Goal: Task Accomplishment & Management: Use online tool/utility

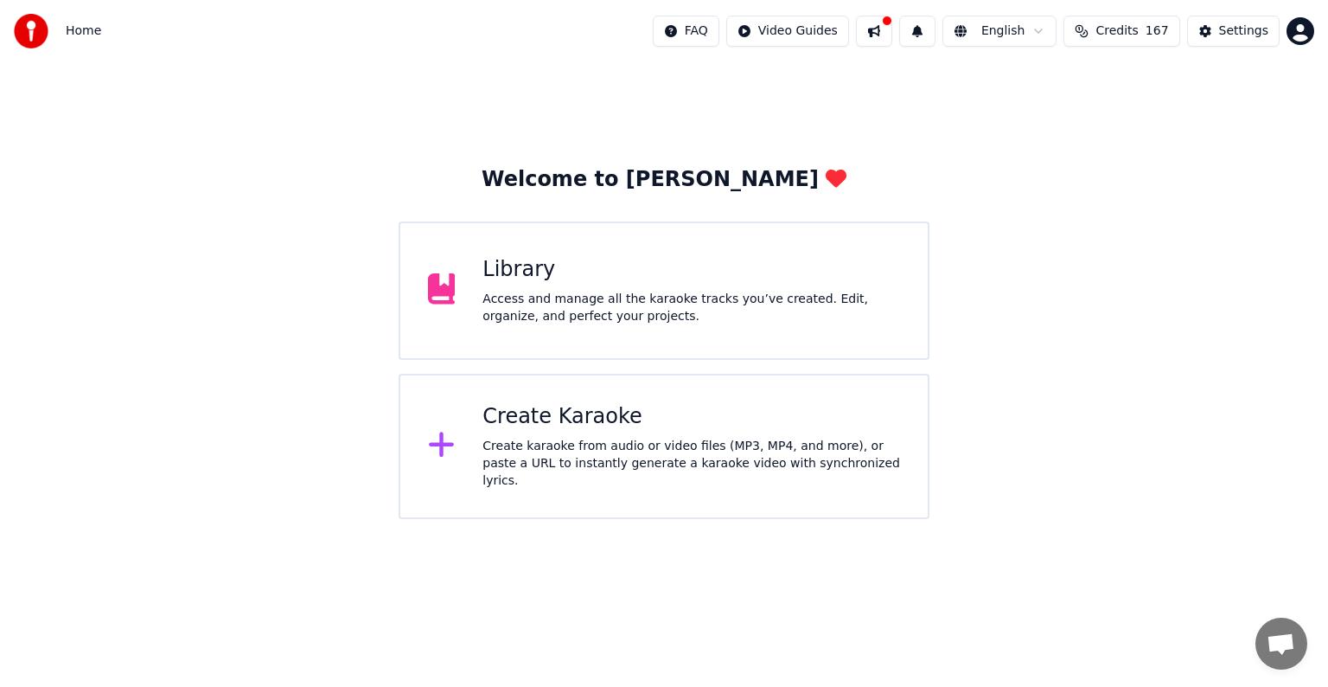
click at [595, 468] on div "Create karaoke from audio or video files (MP3, MP4, and more), or paste a URL t…" at bounding box center [691, 463] width 418 height 52
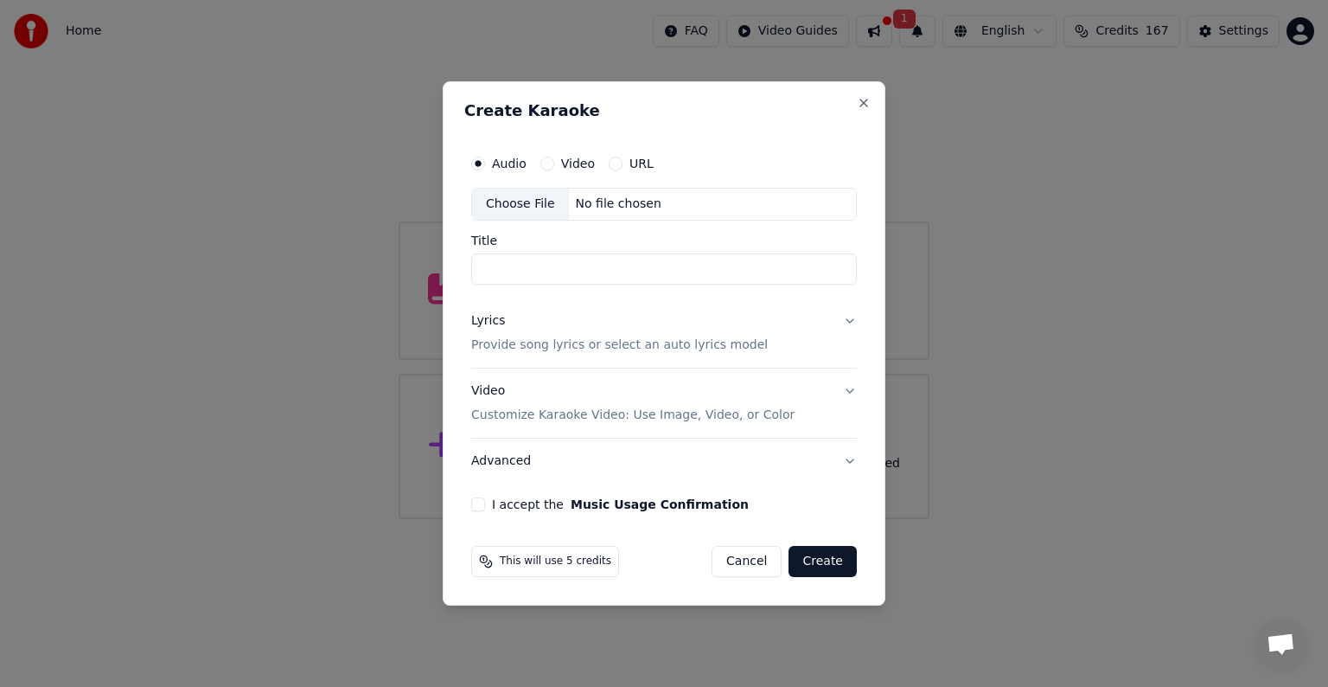
click at [530, 268] on input "Title" at bounding box center [664, 268] width 386 height 31
paste input "**********"
type input "**********"
click at [833, 322] on button "Lyrics Provide song lyrics or select an auto lyrics model" at bounding box center [664, 332] width 386 height 69
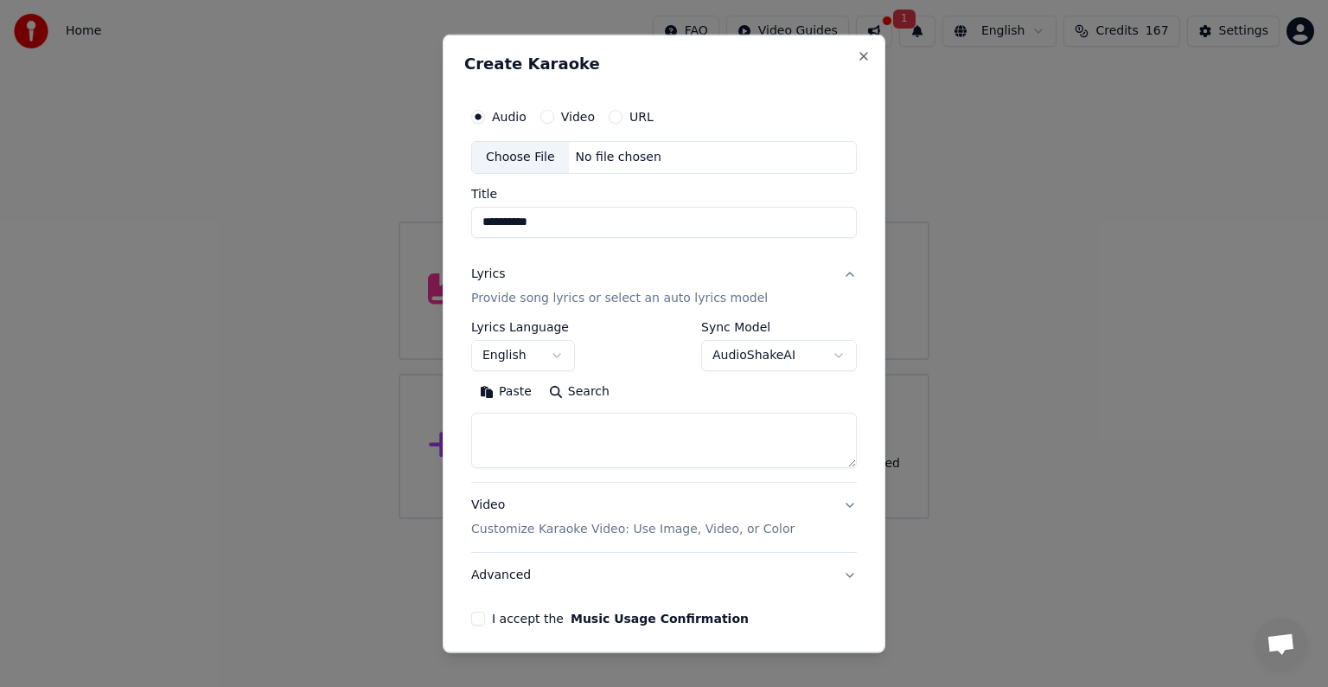
click at [550, 351] on button "English" at bounding box center [523, 355] width 104 height 31
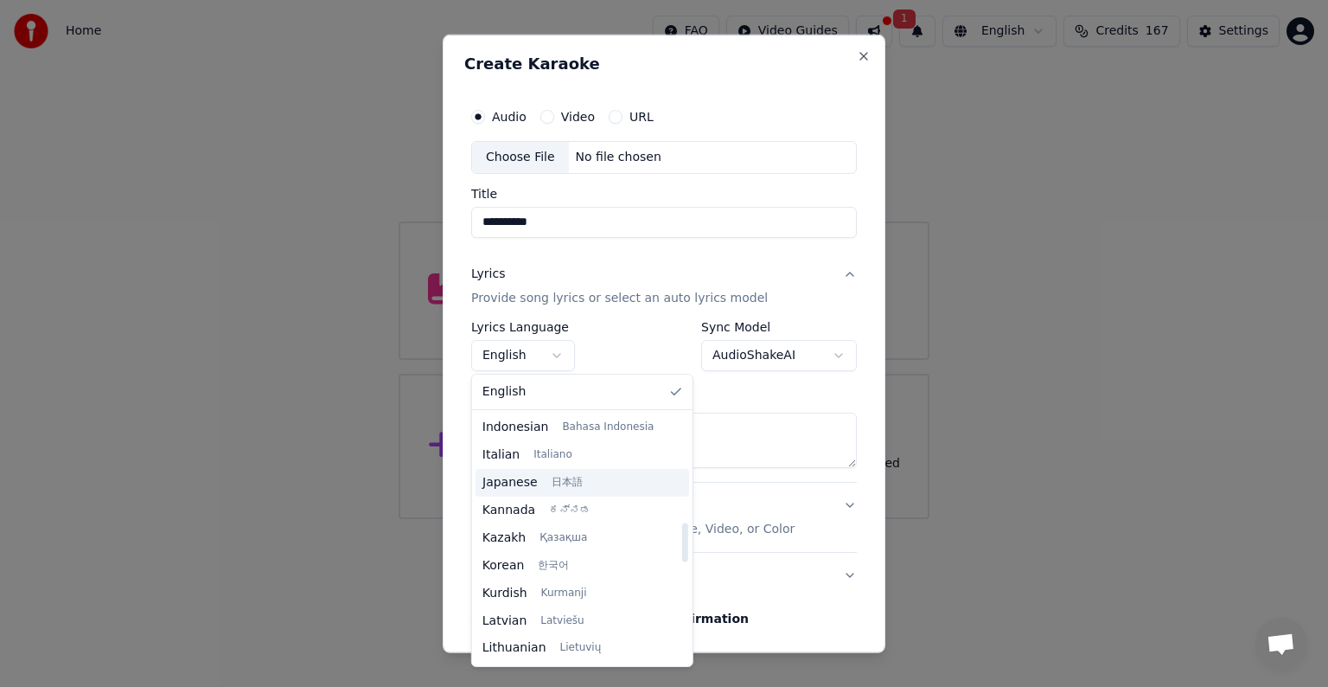
scroll to position [692, 0]
select select "**"
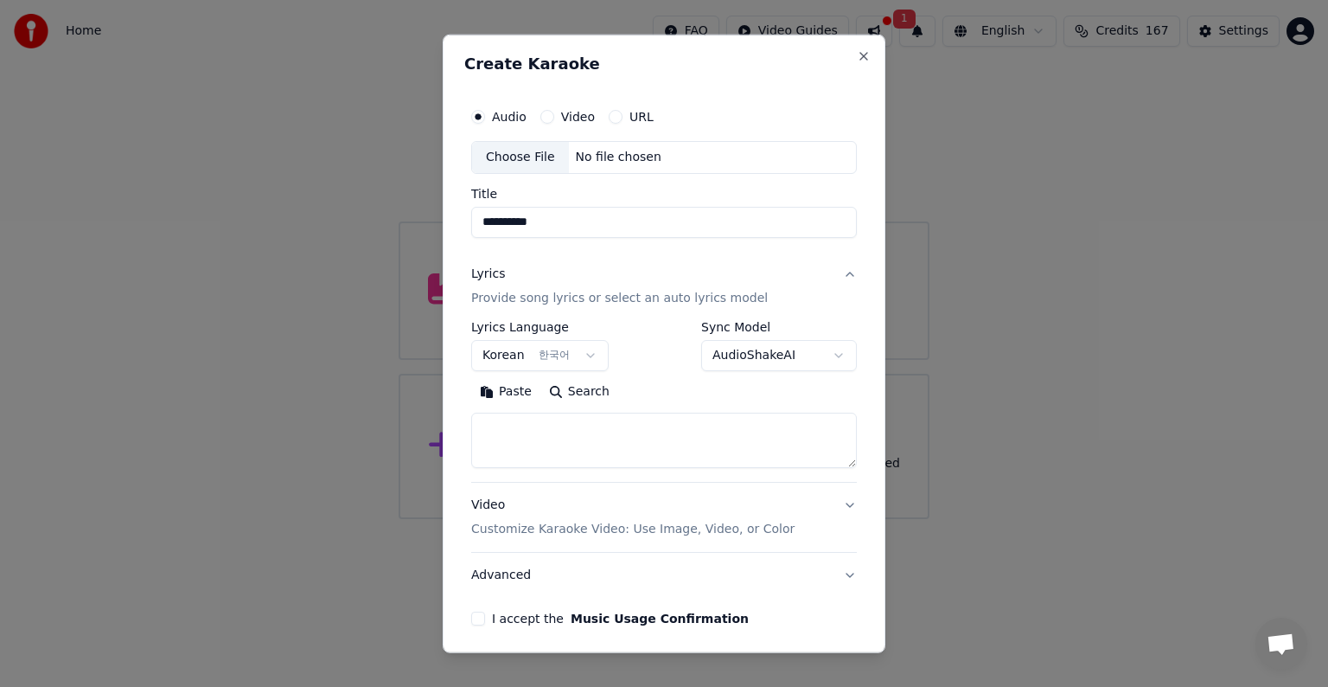
click at [797, 354] on body "**********" at bounding box center [664, 259] width 1328 height 519
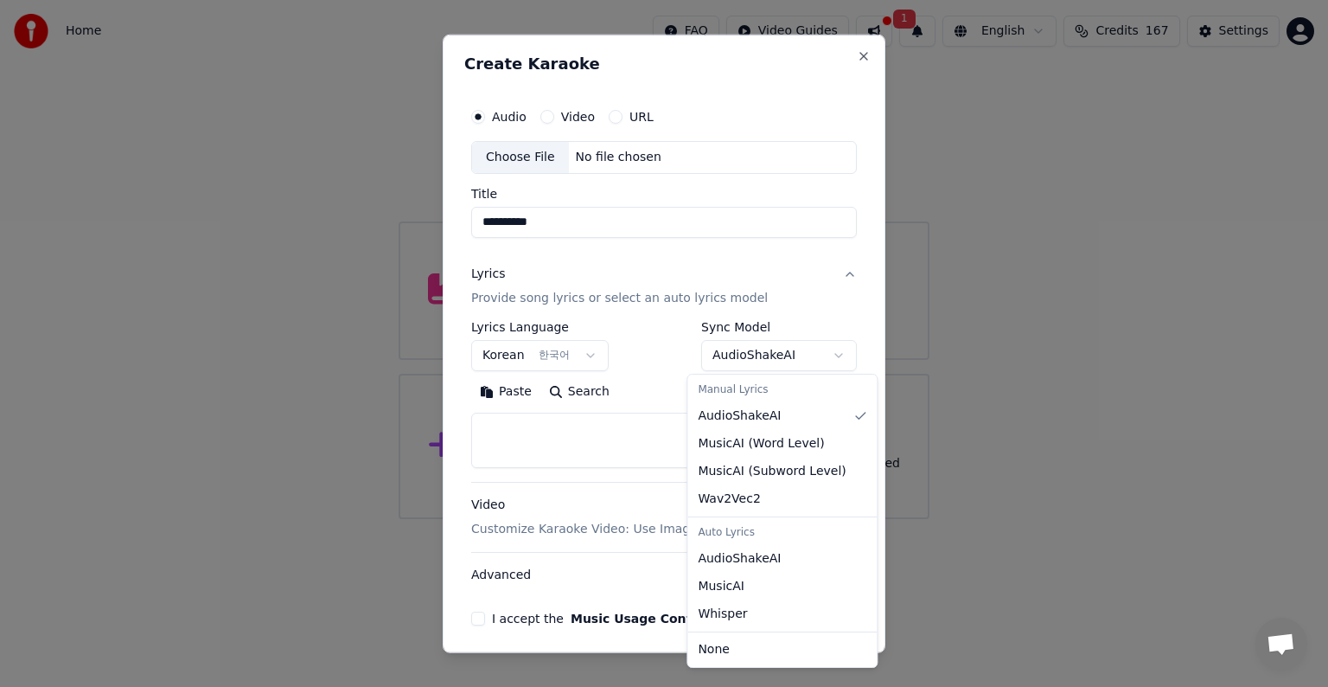
select select "**********"
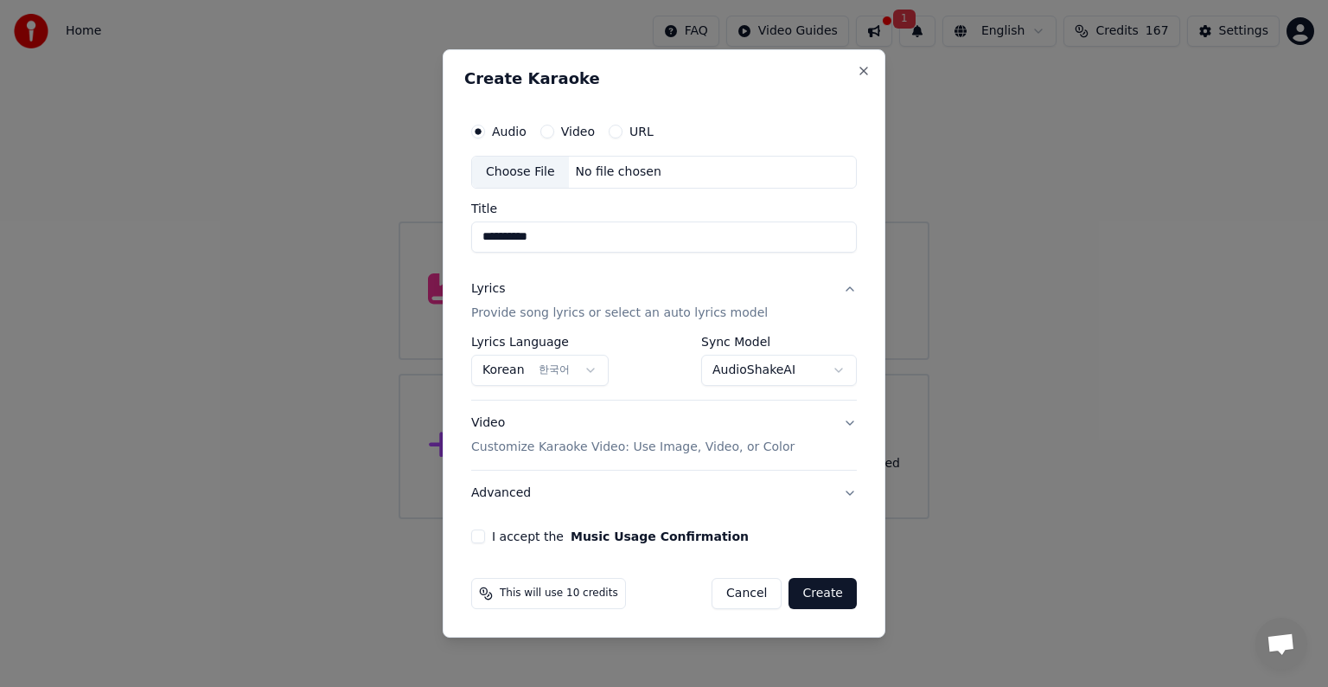
click at [732, 450] on p "Customize Karaoke Video: Use Image, Video, or Color" at bounding box center [632, 446] width 323 height 17
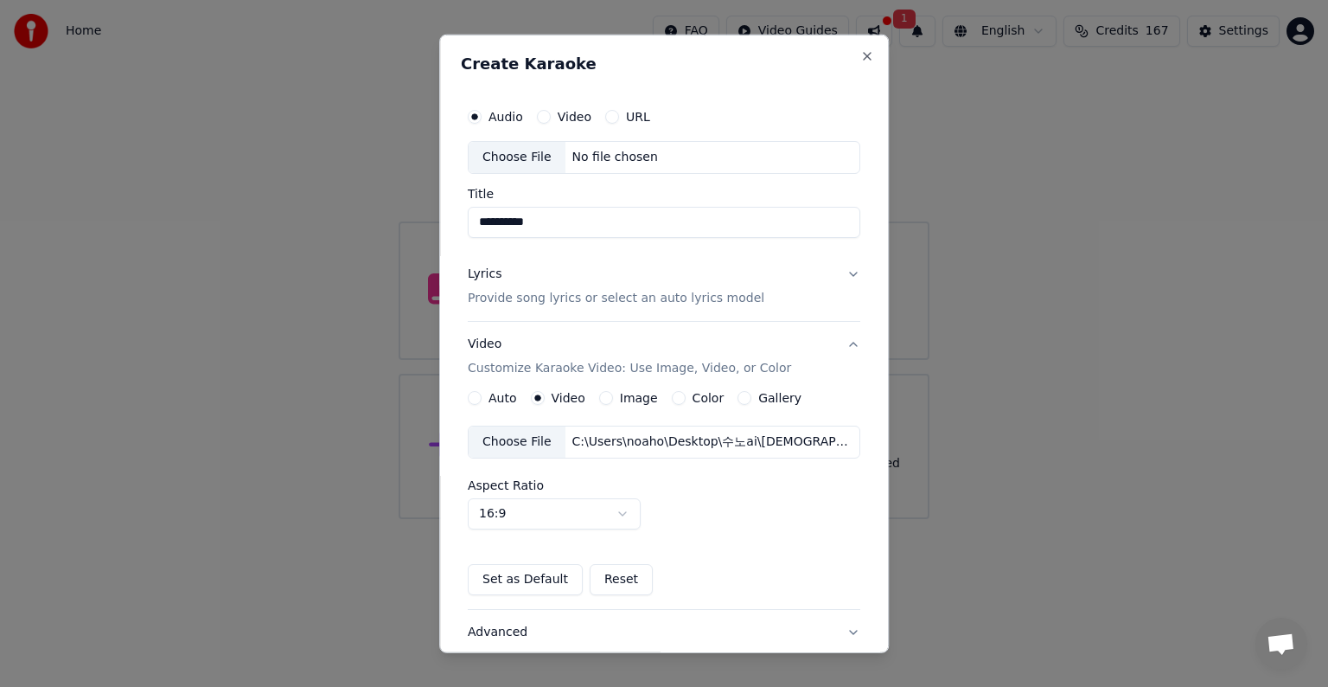
click at [526, 443] on div "Choose File" at bounding box center [517, 441] width 97 height 31
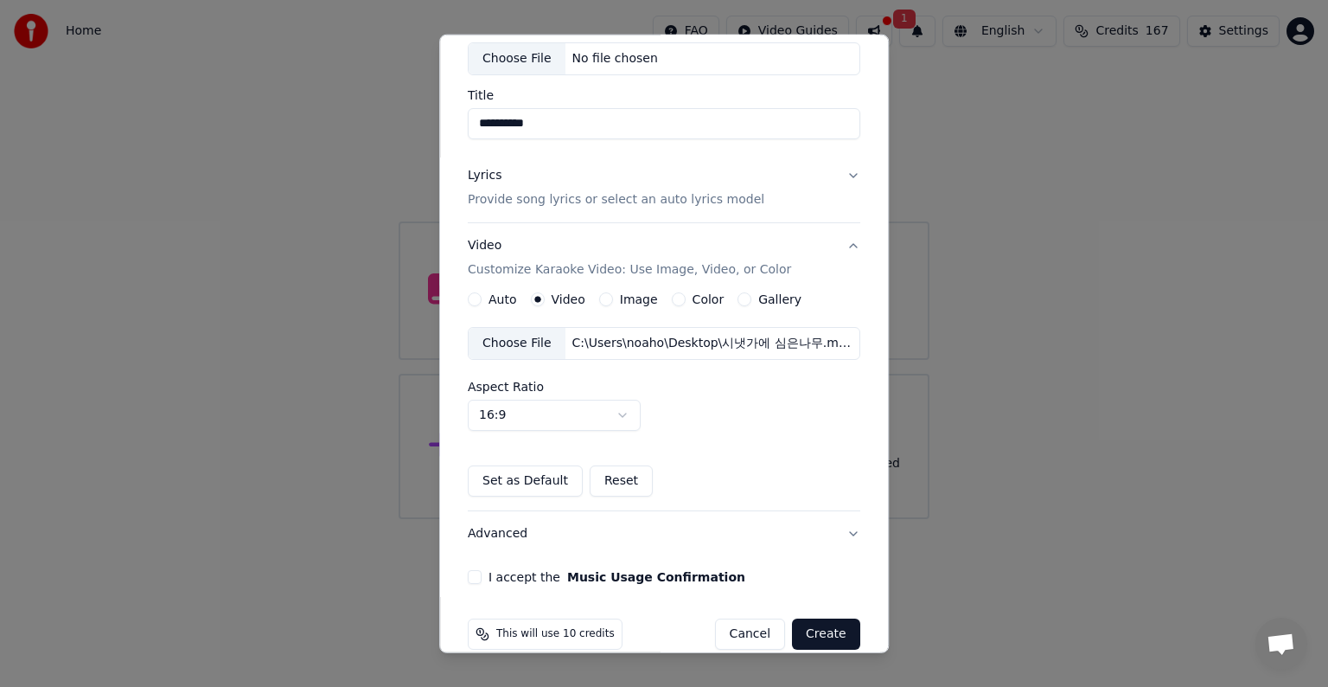
scroll to position [122, 0]
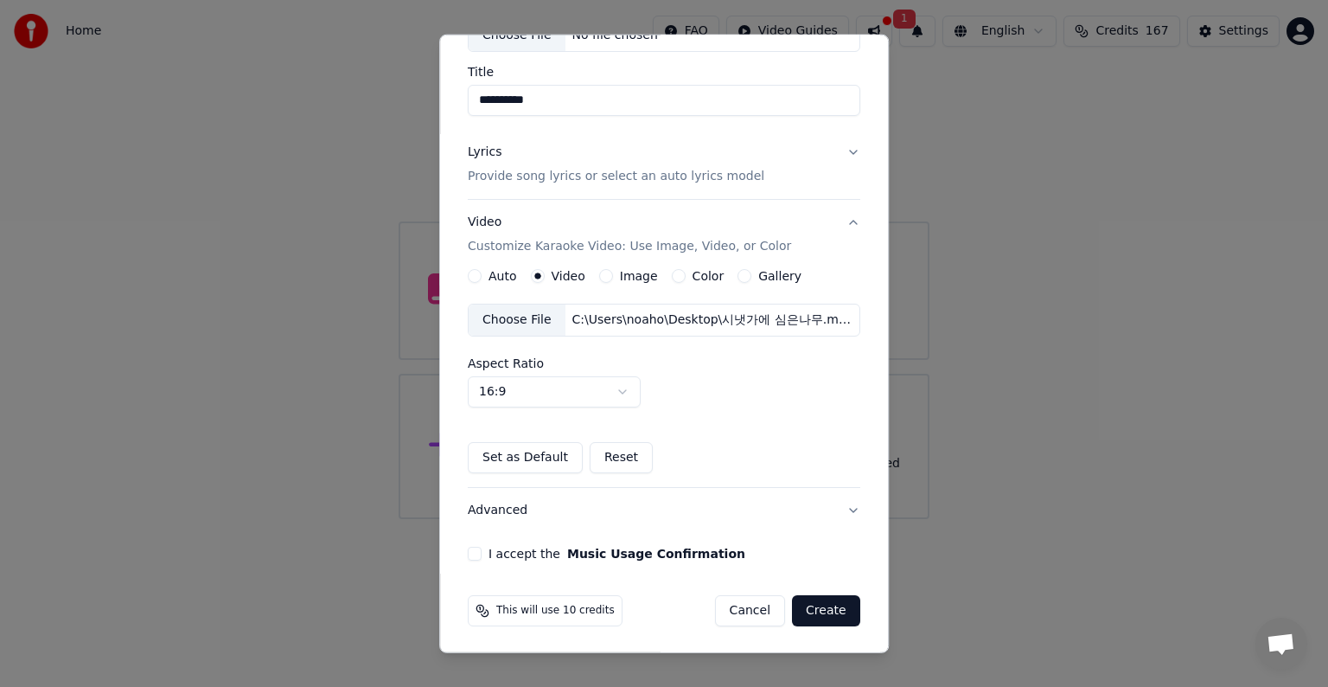
click at [471, 550] on button "I accept the Music Usage Confirmation" at bounding box center [475, 553] width 14 height 14
click at [824, 609] on button "Create" at bounding box center [826, 610] width 68 height 31
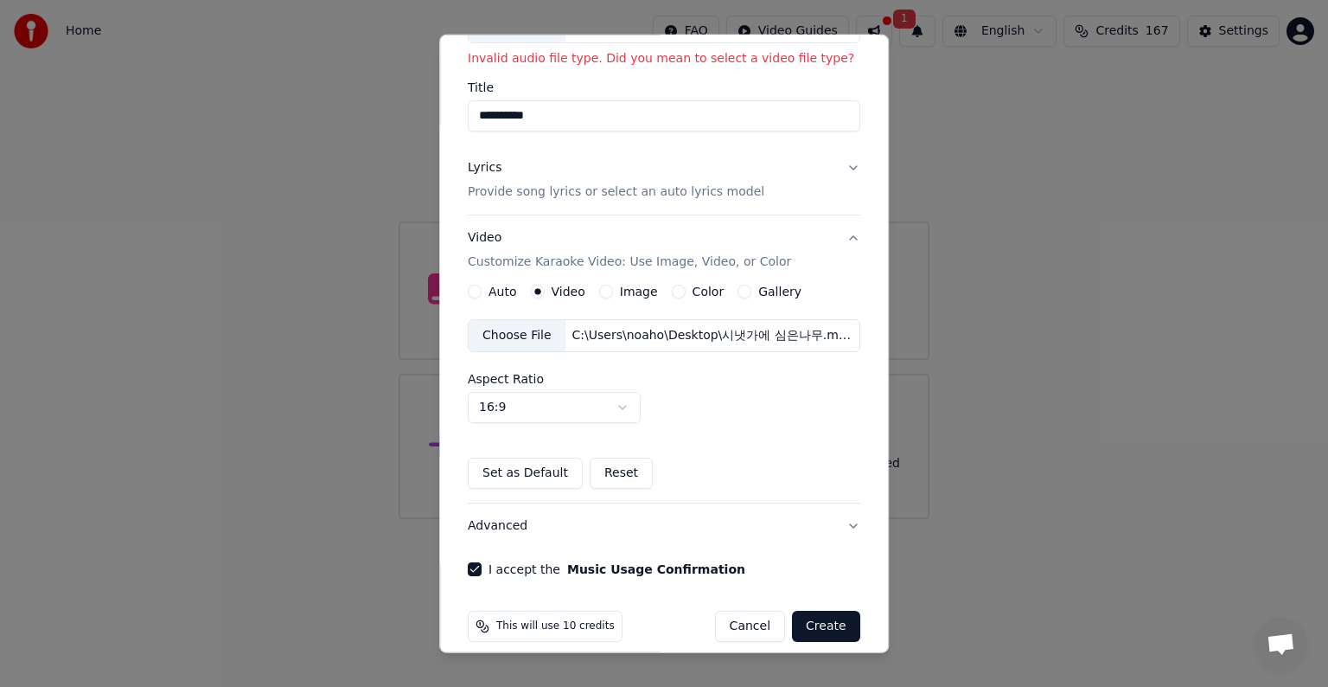
scroll to position [146, 0]
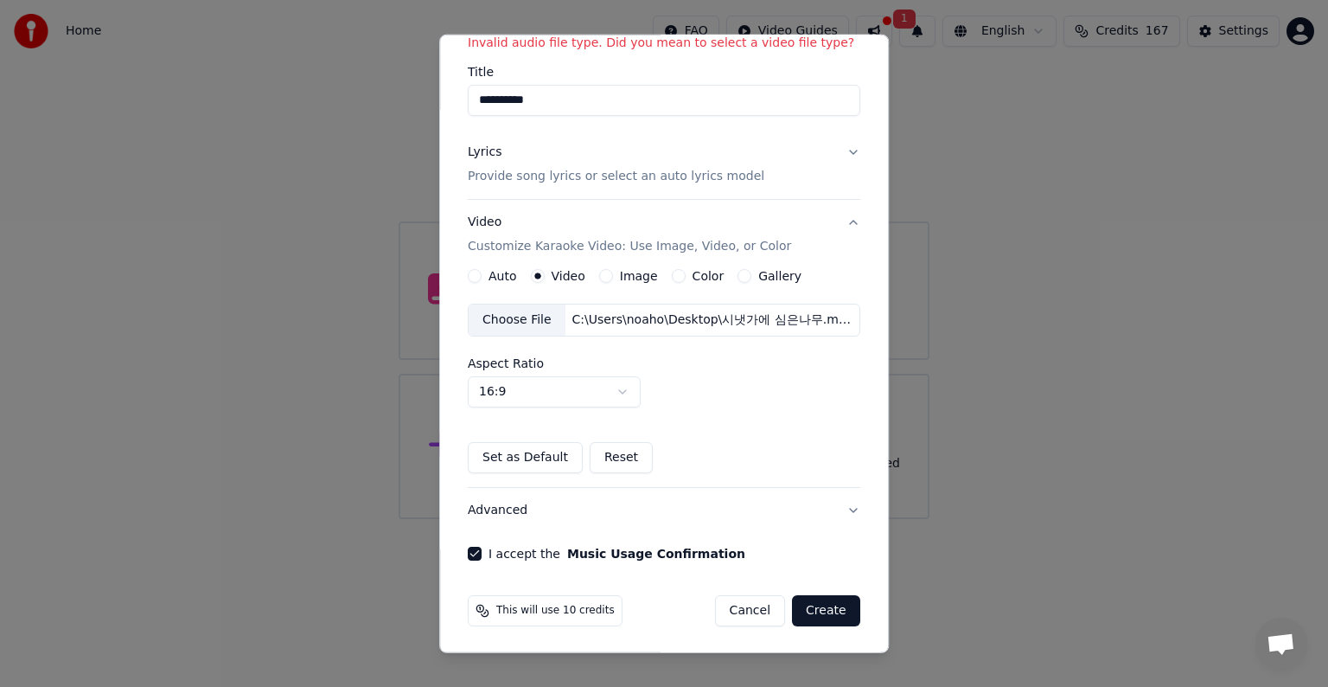
click at [813, 603] on button "Create" at bounding box center [826, 610] width 68 height 31
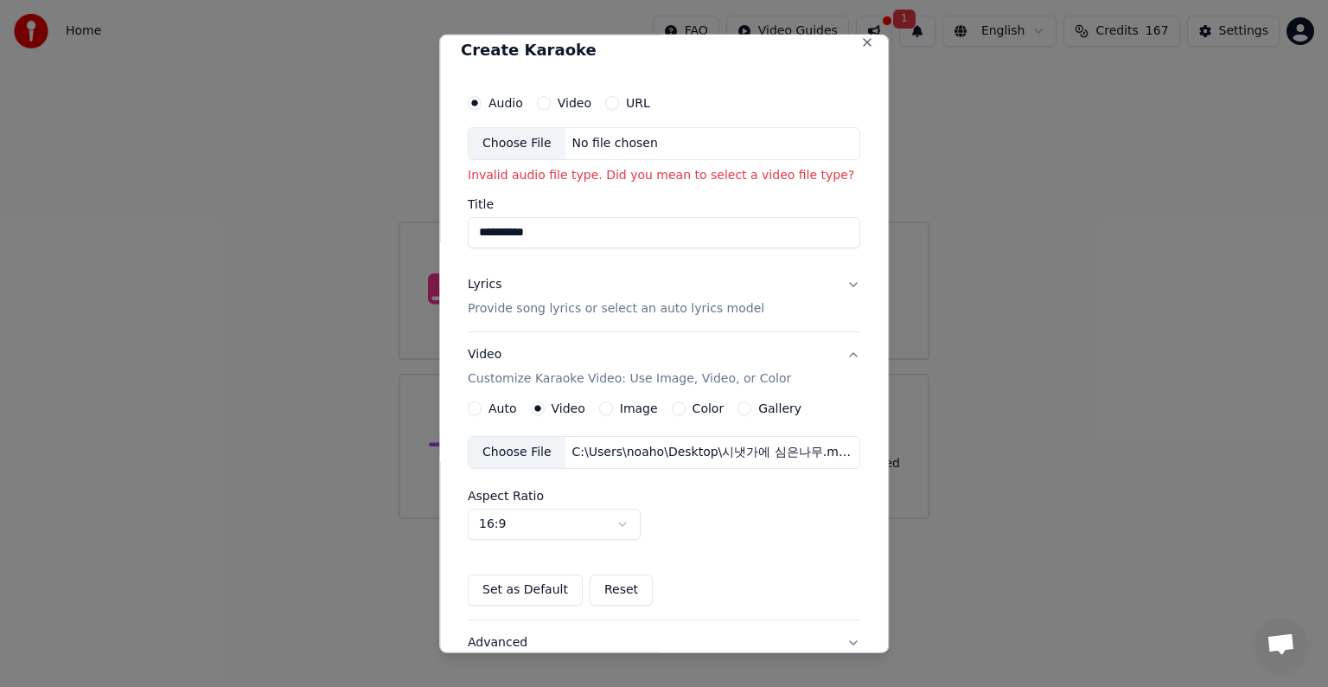
scroll to position [0, 0]
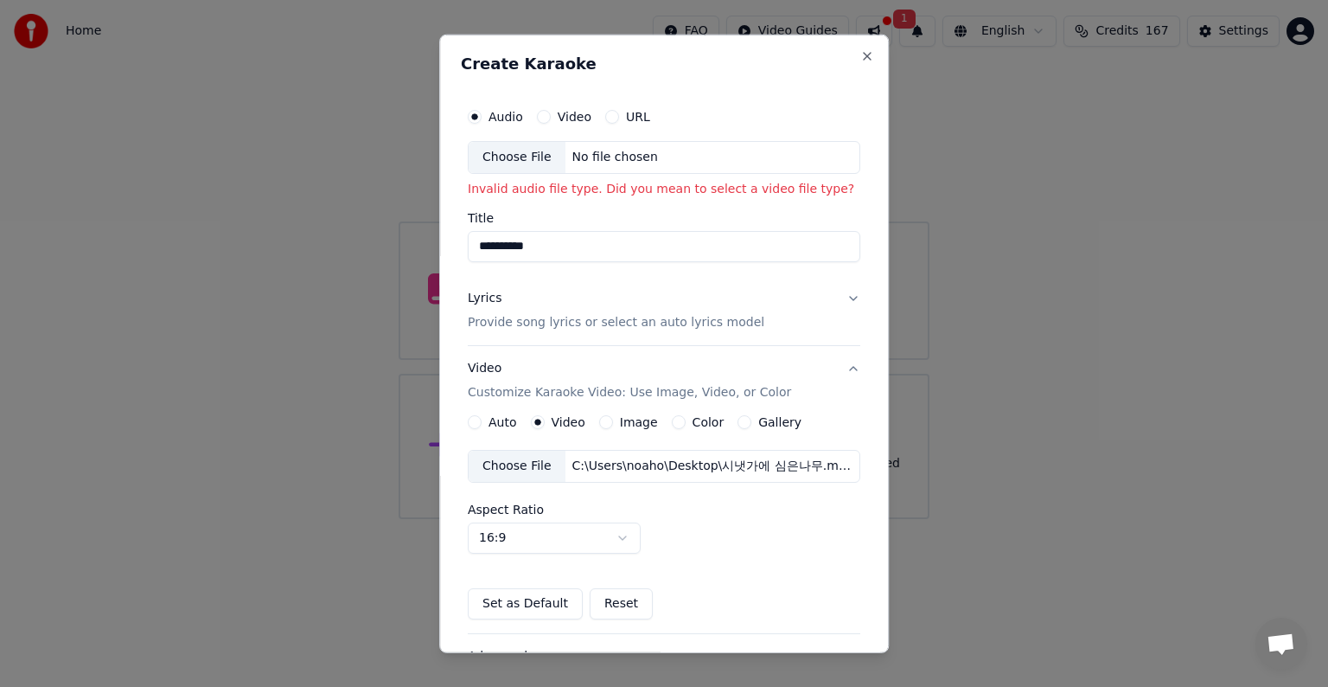
click at [518, 163] on div "Choose File" at bounding box center [517, 157] width 97 height 31
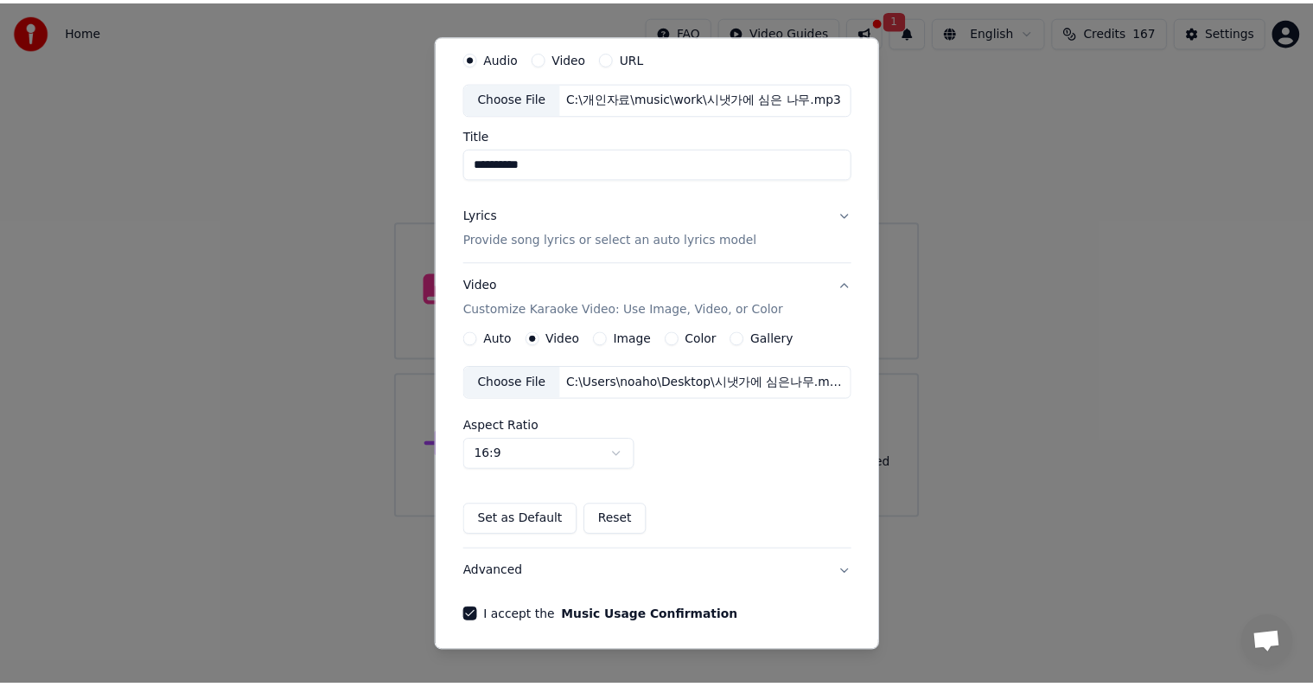
scroll to position [122, 0]
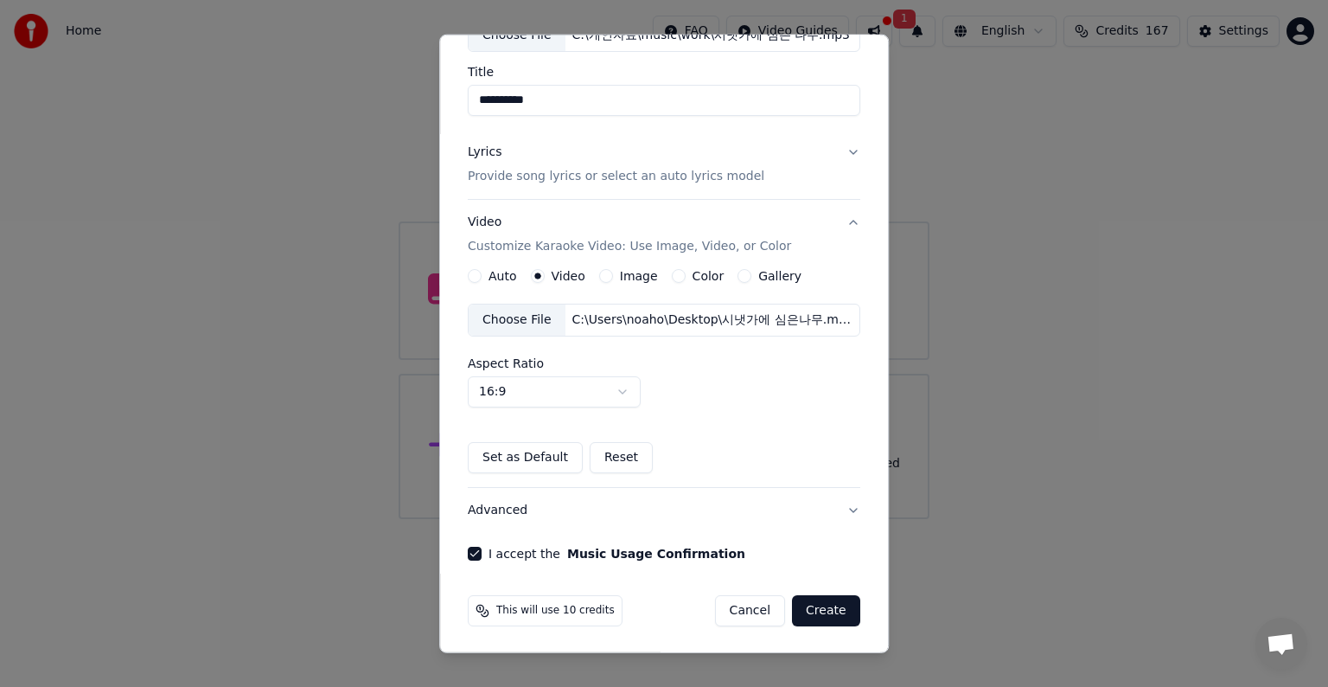
click at [820, 602] on button "Create" at bounding box center [826, 610] width 68 height 31
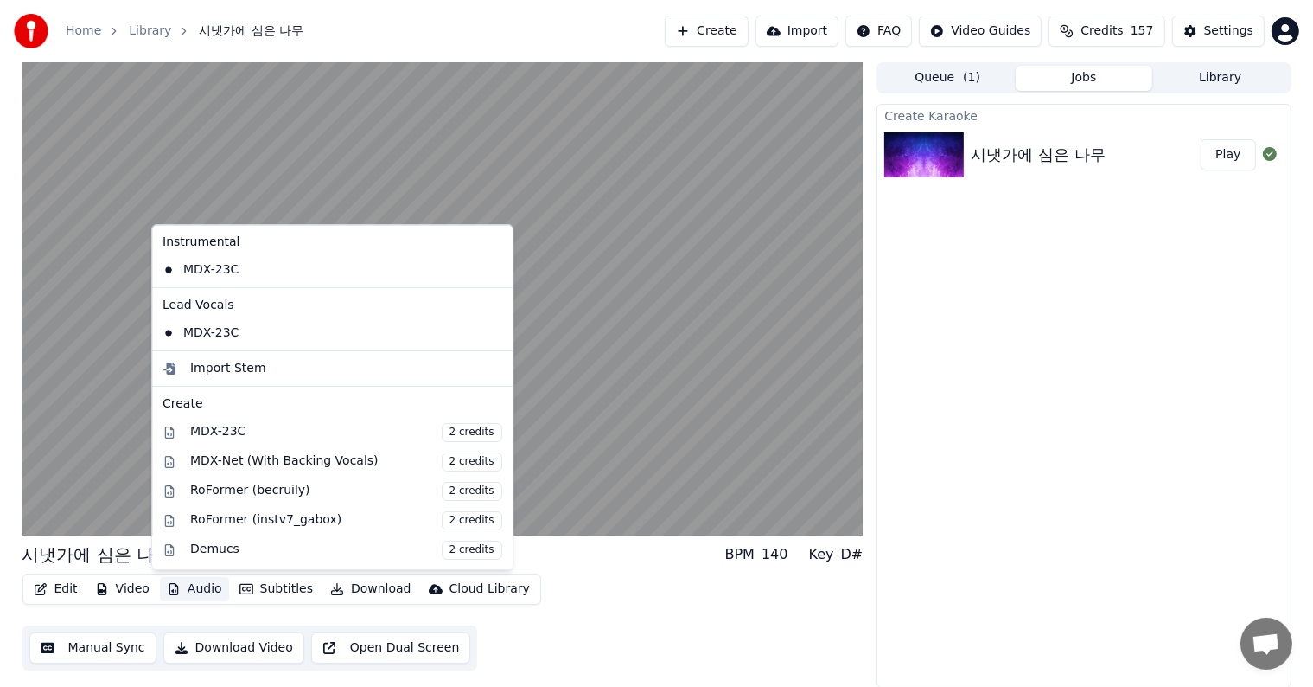
click at [200, 591] on button "Audio" at bounding box center [194, 589] width 69 height 24
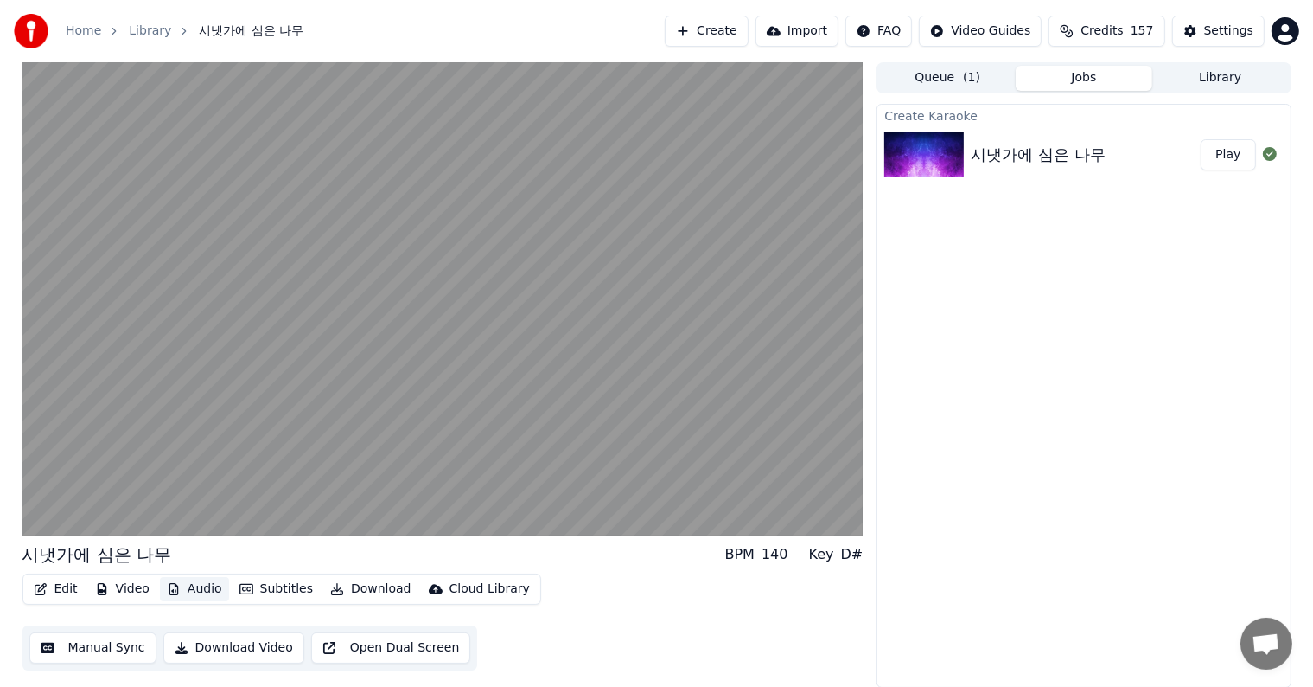
click at [200, 591] on button "Audio" at bounding box center [194, 589] width 69 height 24
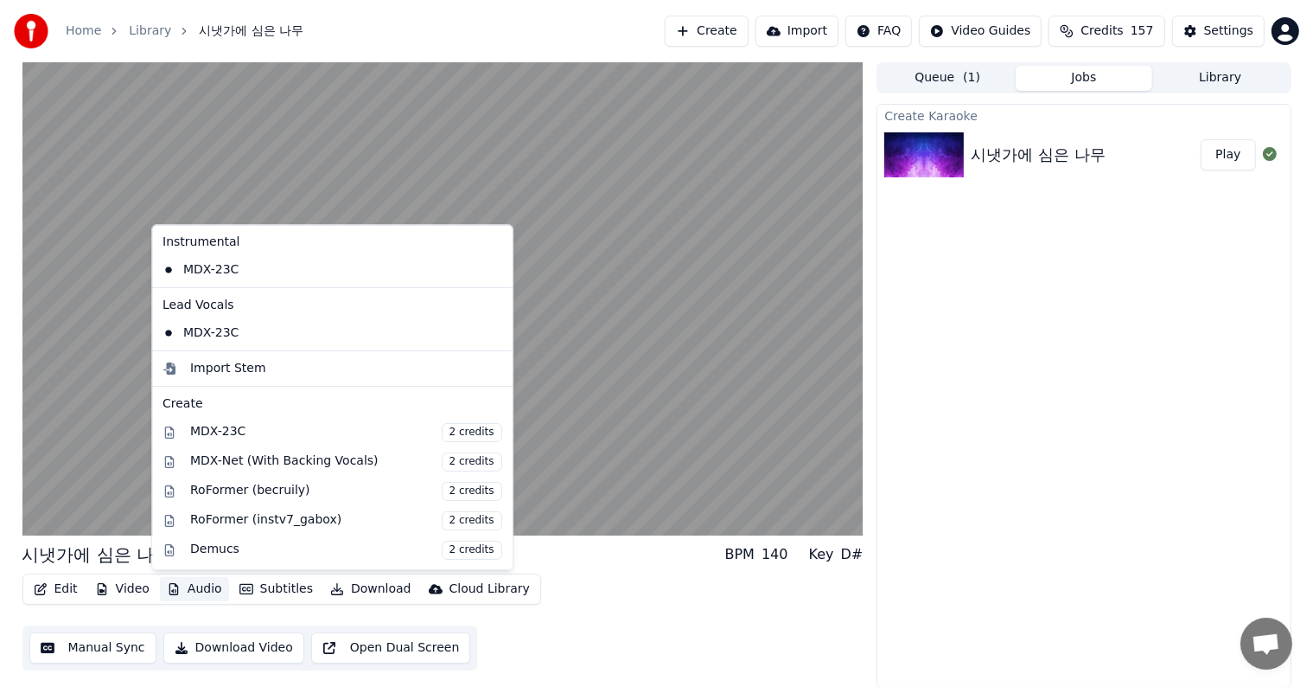
click at [189, 589] on button "Audio" at bounding box center [194, 589] width 69 height 24
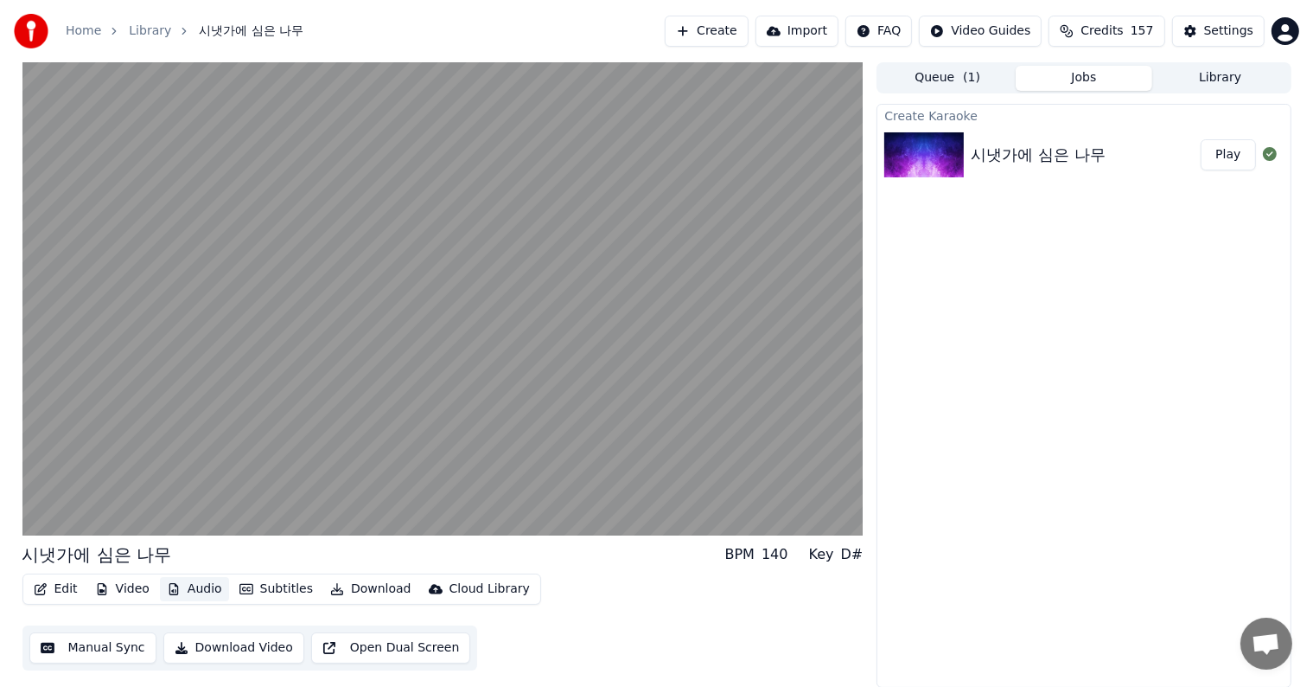
click at [189, 589] on button "Audio" at bounding box center [194, 589] width 69 height 24
click at [126, 585] on button "Video" at bounding box center [122, 589] width 68 height 24
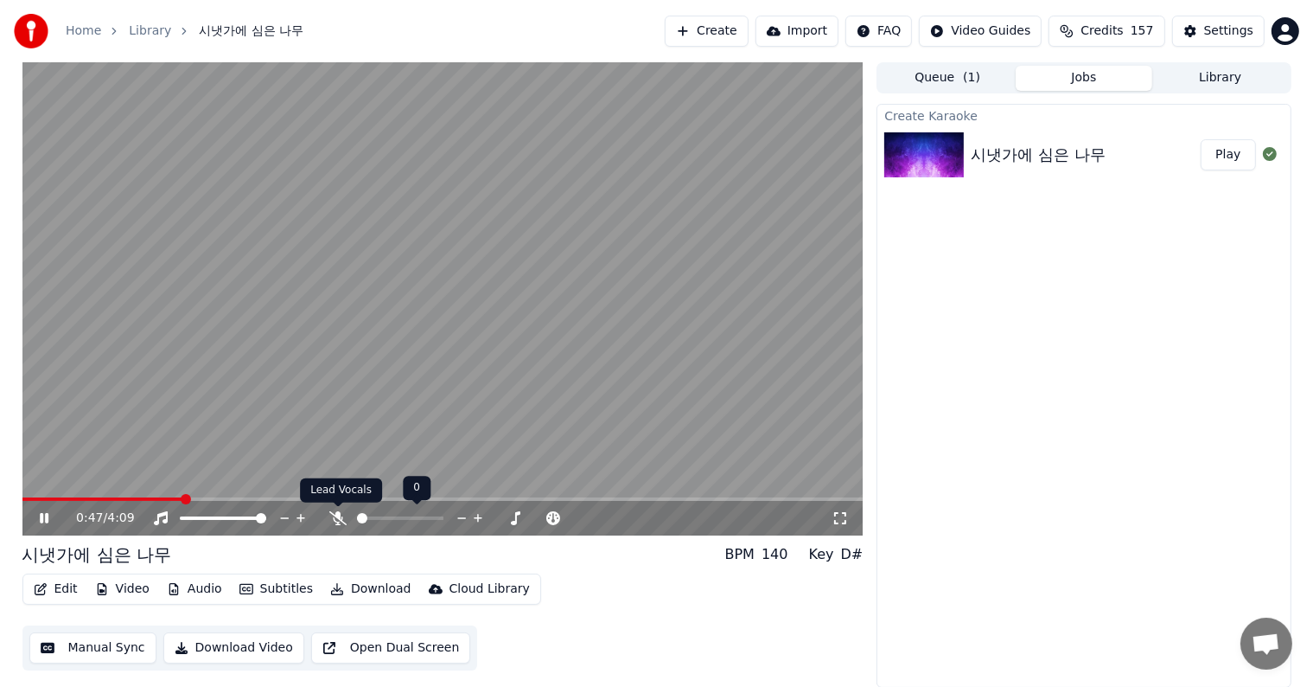
click at [330, 518] on icon at bounding box center [337, 518] width 17 height 14
click at [22, 504] on span at bounding box center [27, 499] width 10 height 10
click at [42, 514] on icon at bounding box center [44, 518] width 10 height 12
click at [43, 515] on icon at bounding box center [56, 518] width 41 height 14
click at [54, 588] on button "Edit" at bounding box center [56, 589] width 58 height 24
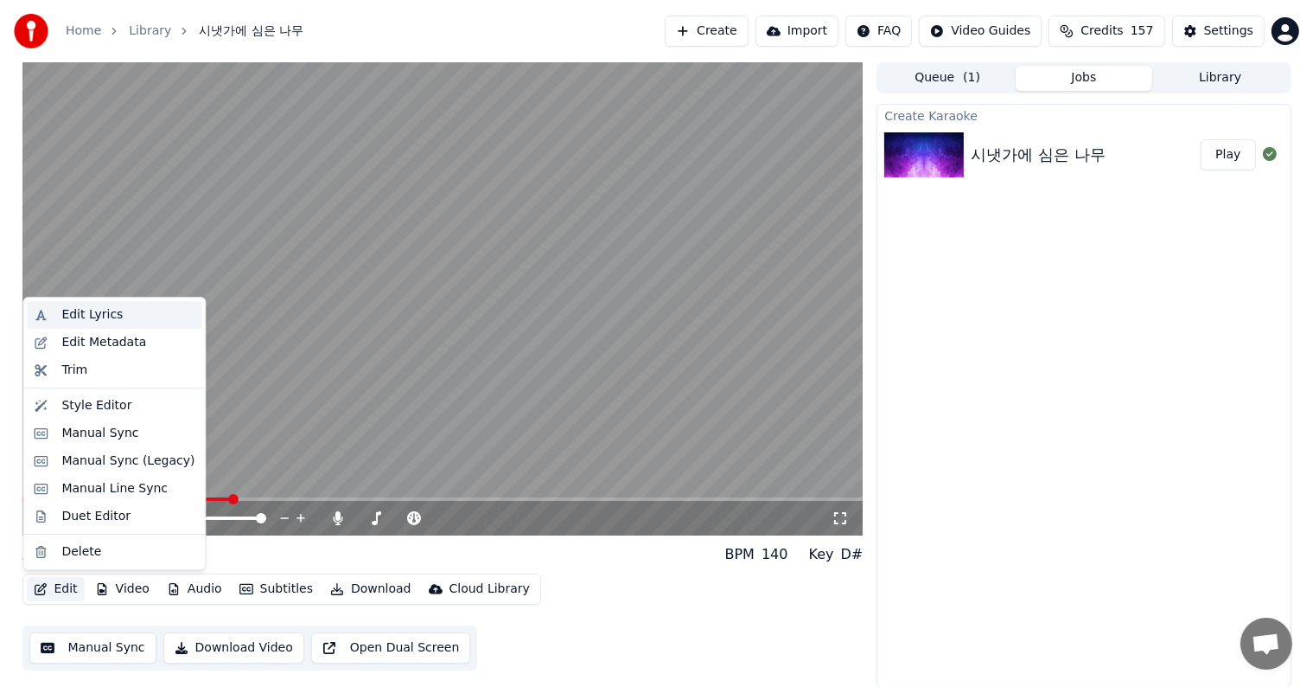
click at [104, 310] on div "Edit Lyrics" at bounding box center [91, 314] width 61 height 17
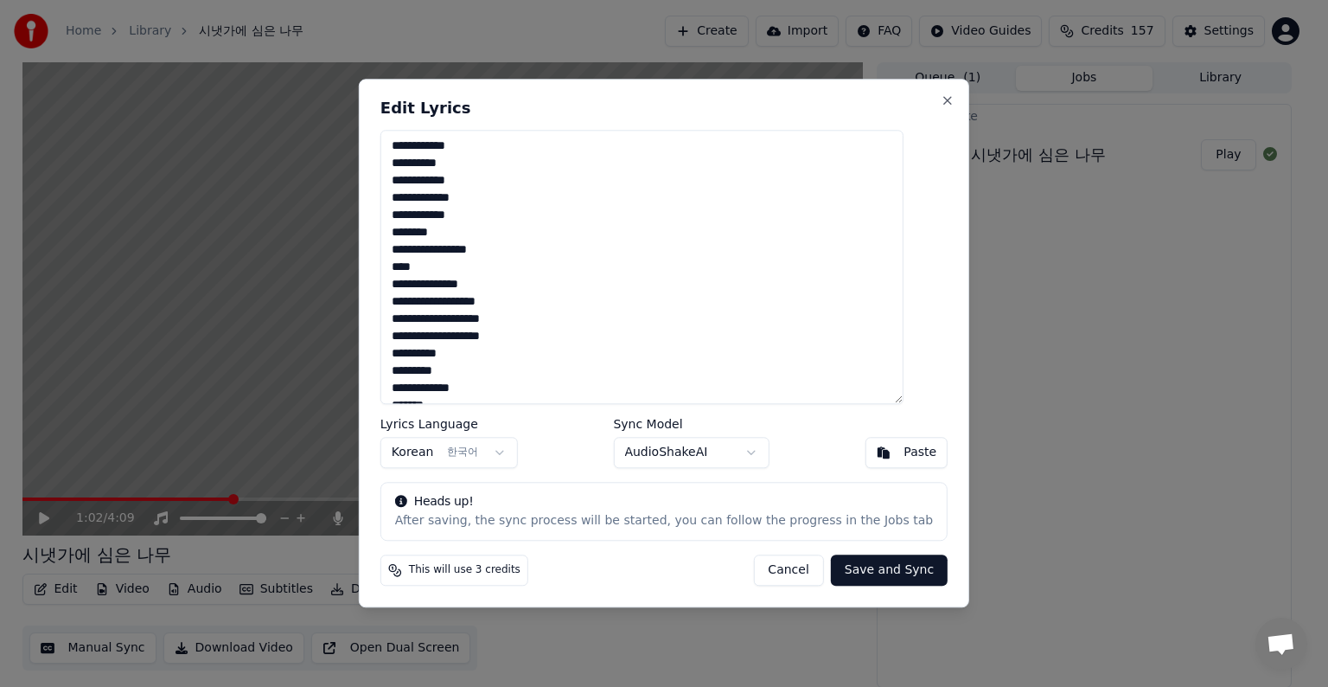
click at [484, 148] on textarea "**********" at bounding box center [641, 267] width 523 height 274
click at [532, 218] on textarea "**********" at bounding box center [641, 267] width 523 height 274
click at [420, 269] on textarea "**********" at bounding box center [641, 267] width 523 height 274
drag, startPoint x: 456, startPoint y: 268, endPoint x: 461, endPoint y: 277, distance: 10.1
click at [457, 270] on textarea "**********" at bounding box center [641, 267] width 523 height 274
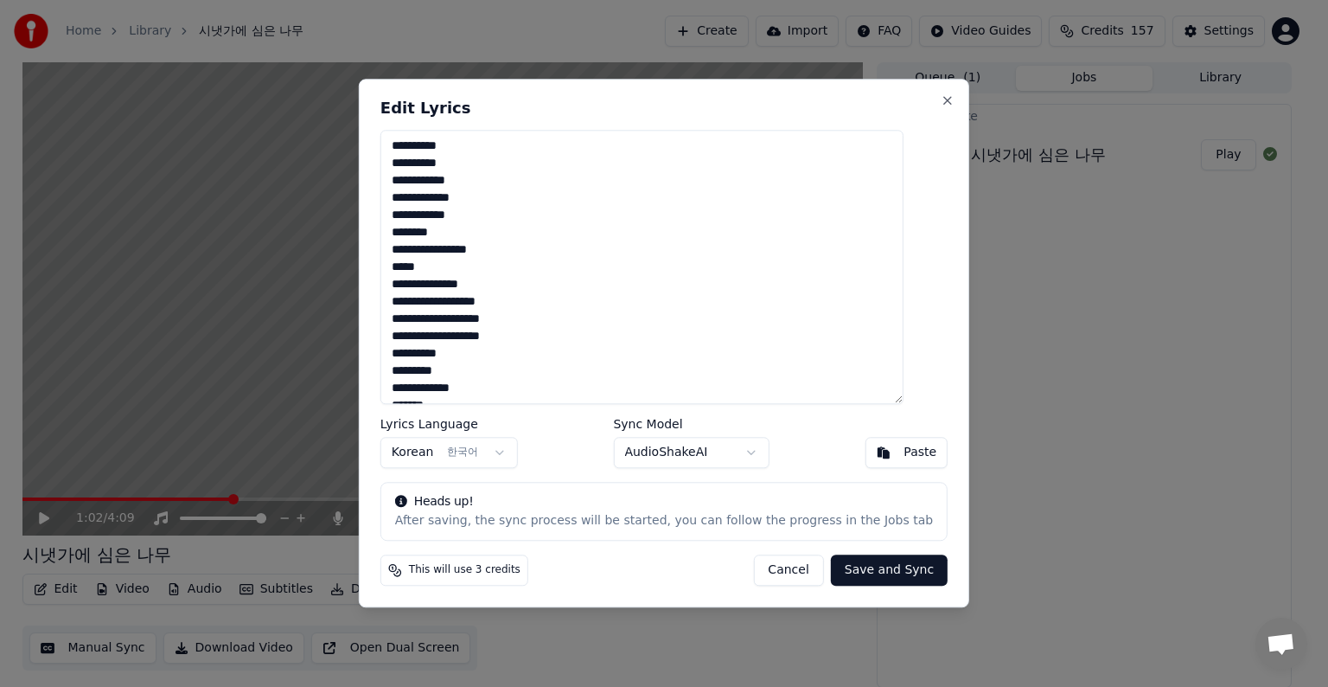
scroll to position [86, 0]
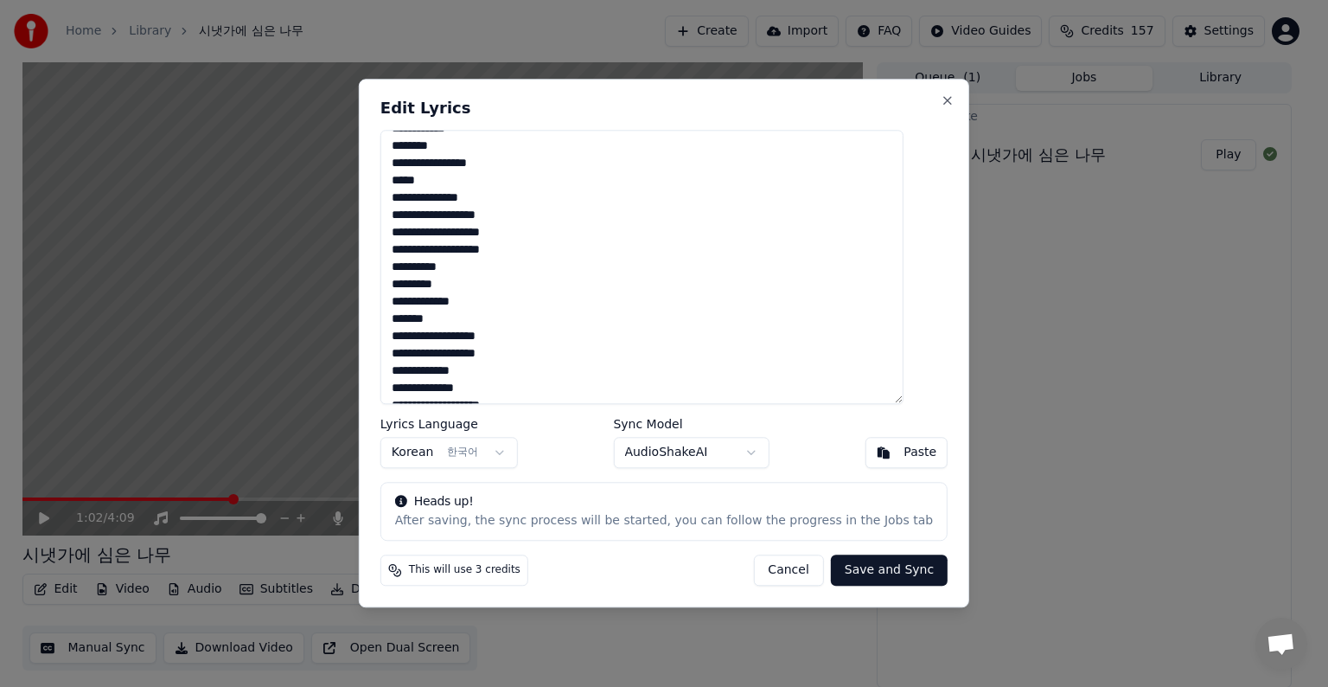
click at [482, 301] on textarea "**********" at bounding box center [641, 267] width 523 height 274
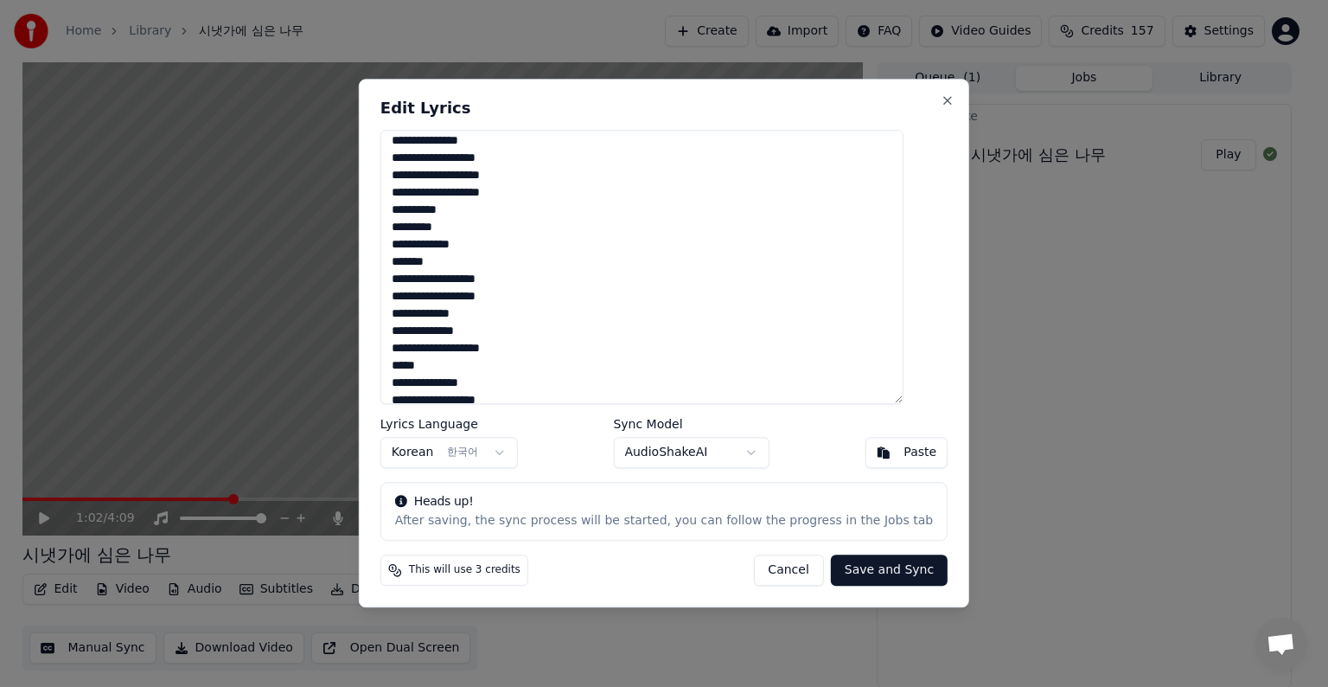
scroll to position [173, 0]
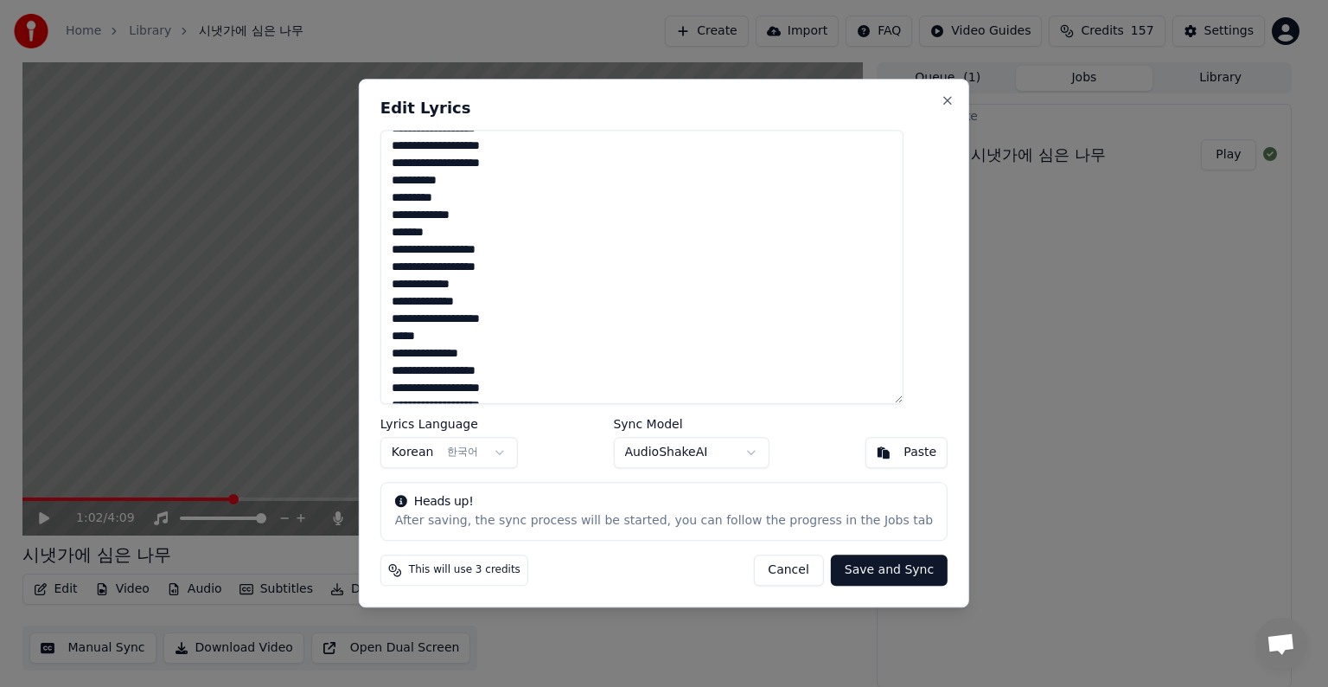
drag, startPoint x: 424, startPoint y: 336, endPoint x: 433, endPoint y: 360, distance: 25.2
click at [424, 337] on textarea "**********" at bounding box center [641, 267] width 523 height 274
click at [491, 352] on textarea "**********" at bounding box center [641, 267] width 523 height 274
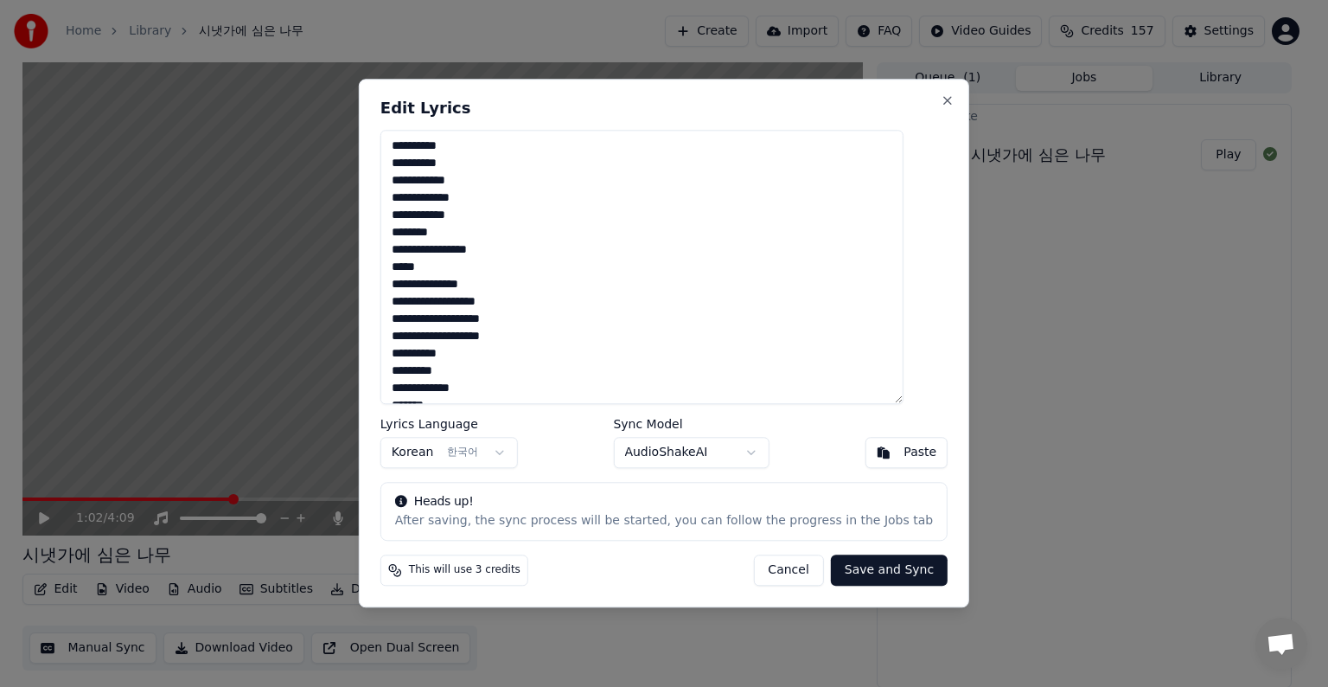
type textarea "**********"
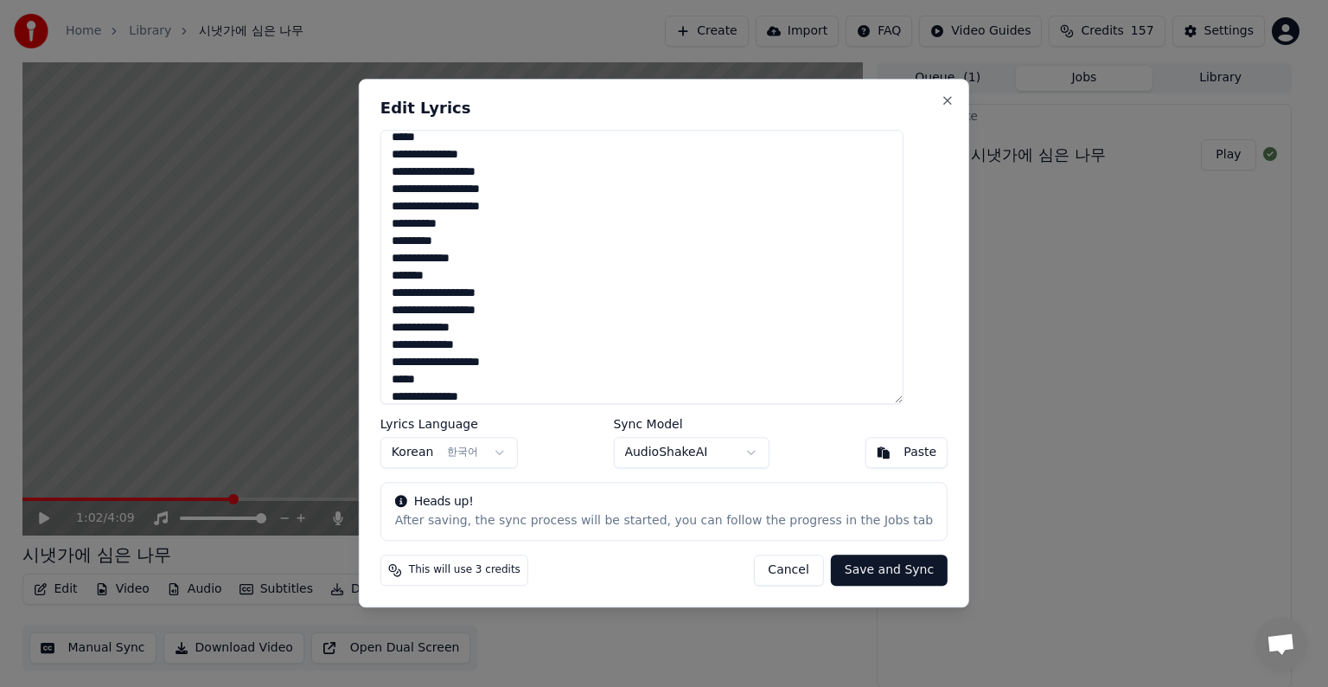
click at [861, 572] on button "Save and Sync" at bounding box center [889, 570] width 117 height 31
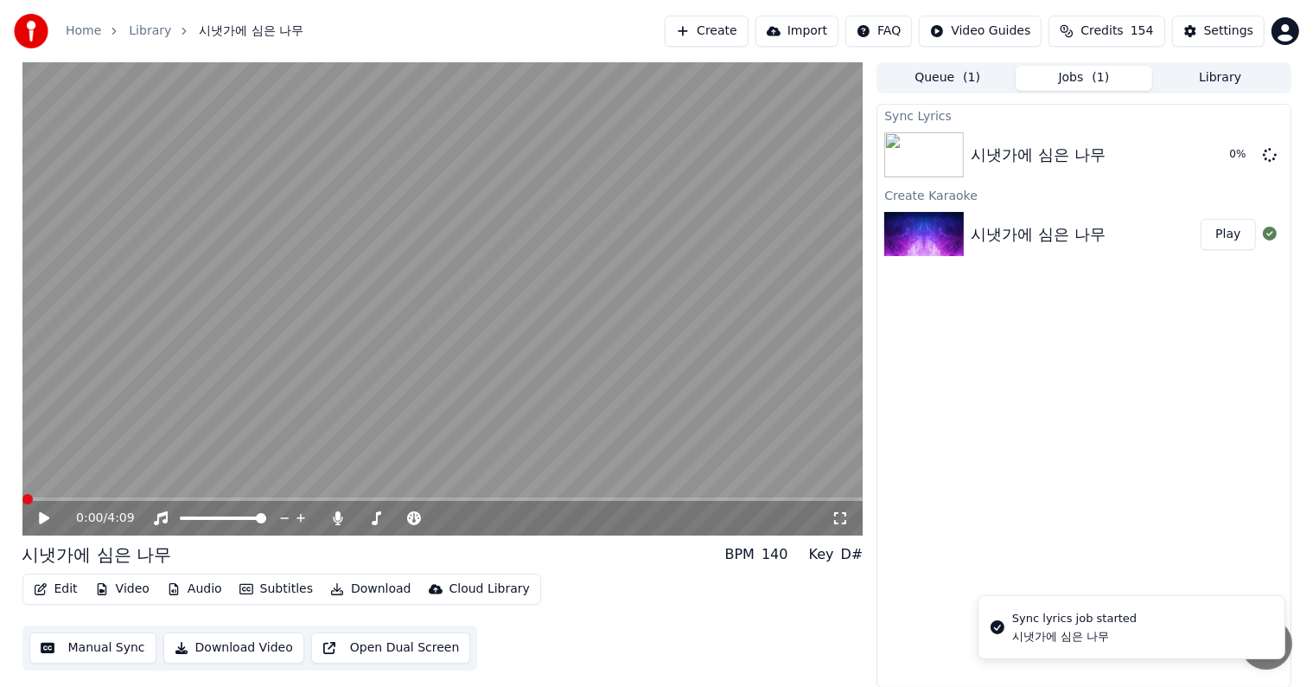
click at [22, 504] on span at bounding box center [27, 499] width 10 height 10
click at [41, 517] on icon at bounding box center [44, 518] width 10 height 12
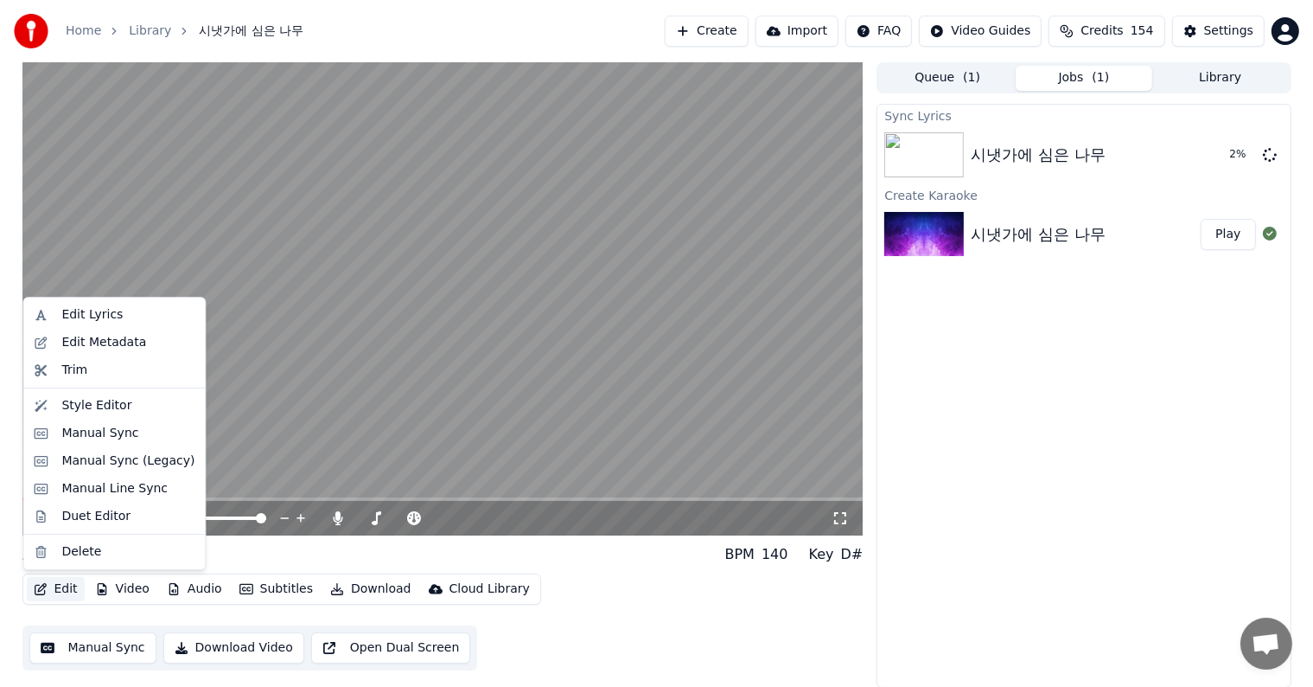
click at [54, 587] on button "Edit" at bounding box center [56, 589] width 58 height 24
click at [69, 346] on div "Edit Metadata" at bounding box center [103, 342] width 85 height 17
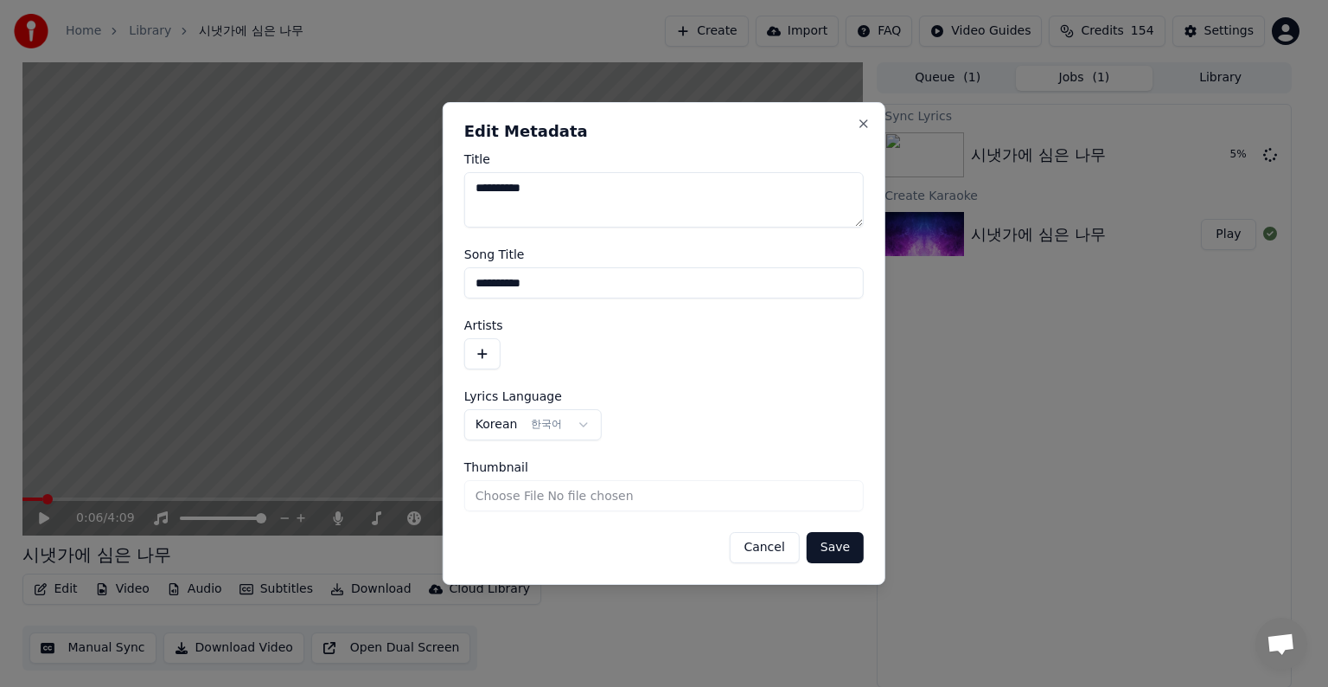
drag, startPoint x: 608, startPoint y: 190, endPoint x: 311, endPoint y: 215, distance: 297.6
click at [311, 215] on body "**********" at bounding box center [656, 343] width 1313 height 687
type textarea "**********"
click at [832, 561] on button "Save" at bounding box center [835, 547] width 57 height 31
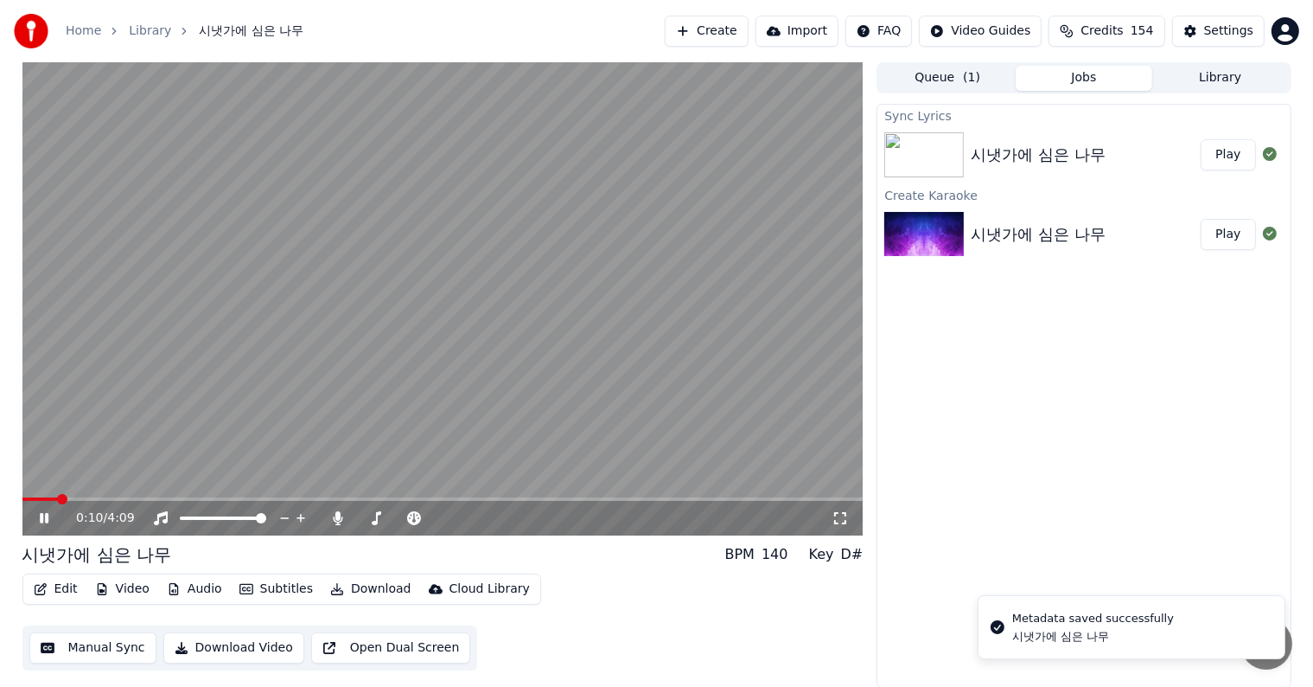
drag, startPoint x: 58, startPoint y: 491, endPoint x: 55, endPoint y: 508, distance: 16.6
click at [0, 498] on html "Home Library 시냇가에 심은 나무 Create Import FAQ Video Guides Credits 154 Settings 0:1…" at bounding box center [656, 343] width 1313 height 687
click at [22, 502] on span at bounding box center [27, 499] width 10 height 10
click at [39, 591] on icon "button" at bounding box center [41, 589] width 12 height 12
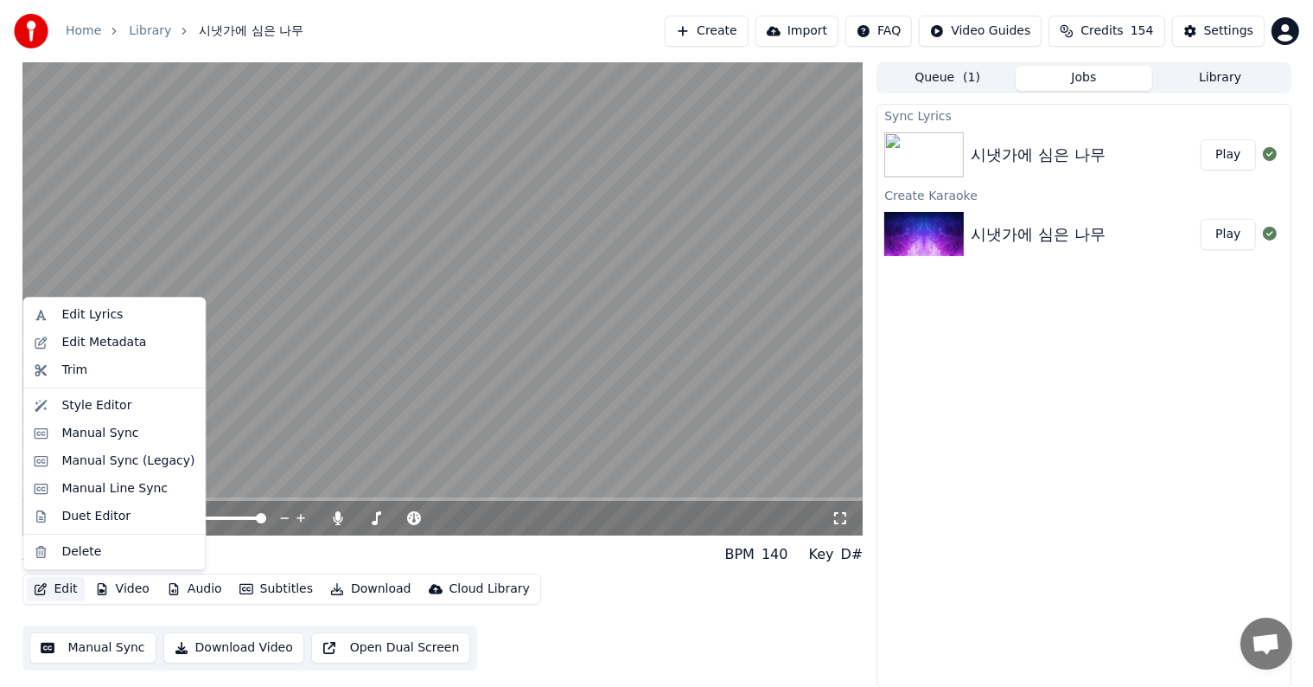
click at [38, 584] on icon "button" at bounding box center [41, 589] width 12 height 12
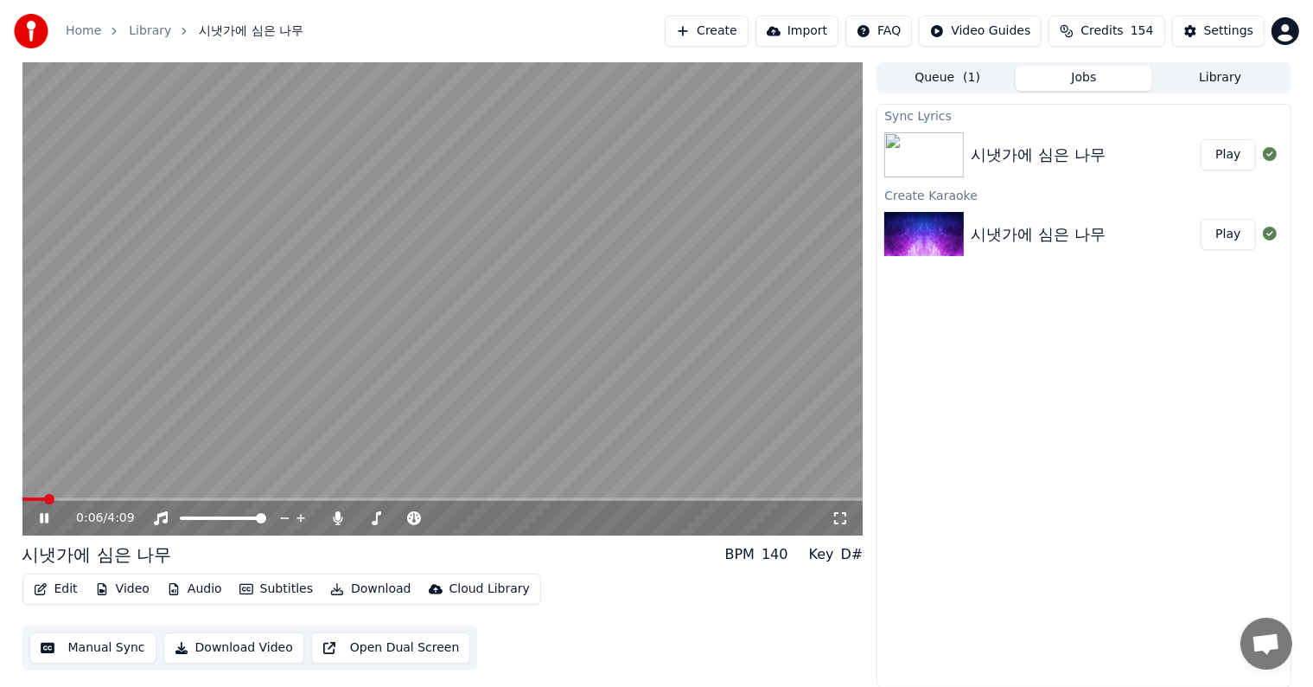
drag, startPoint x: 44, startPoint y: 512, endPoint x: 46, endPoint y: 529, distance: 17.4
click at [44, 513] on icon at bounding box center [56, 518] width 41 height 14
click at [47, 584] on button "Edit" at bounding box center [56, 589] width 58 height 24
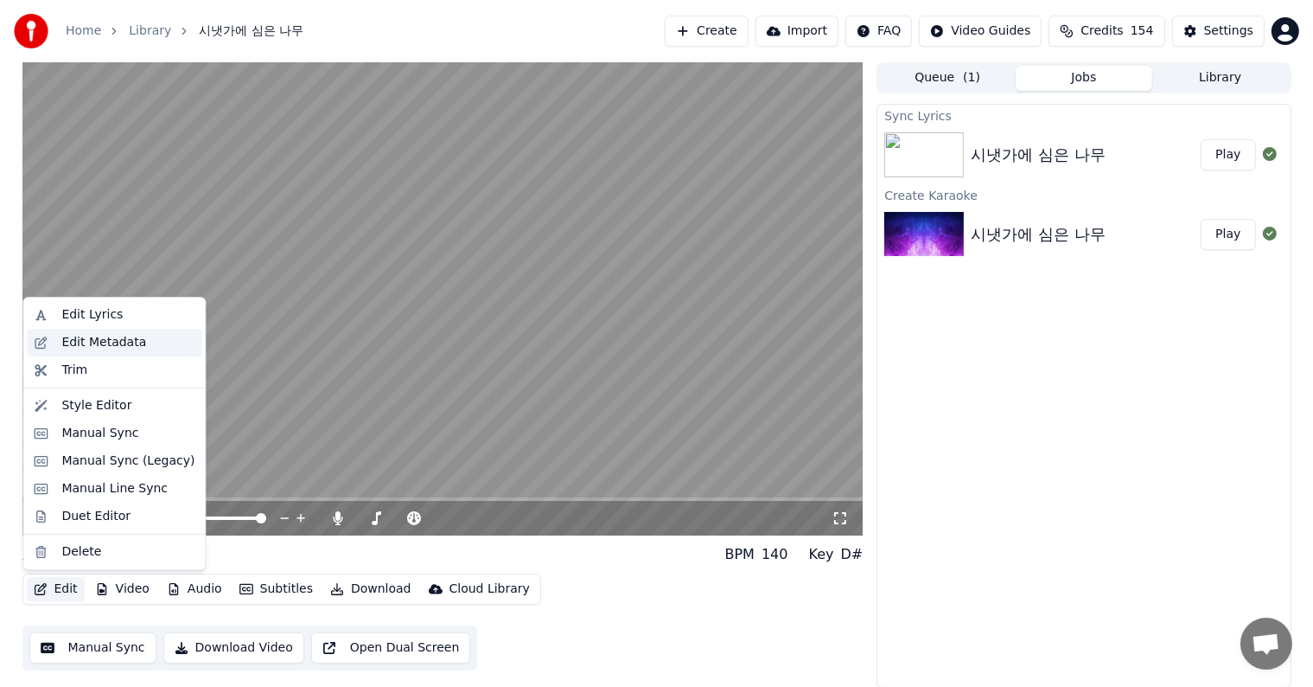
click at [70, 338] on div "Edit Metadata" at bounding box center [103, 342] width 85 height 17
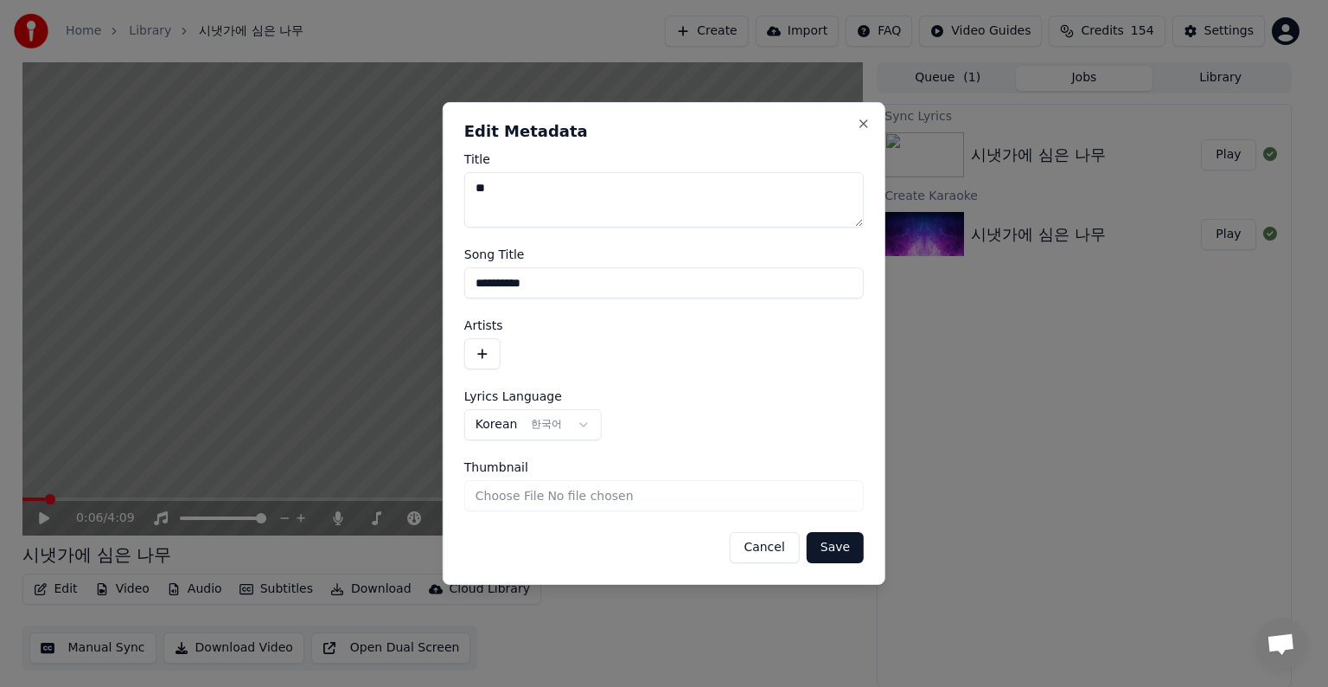
type textarea "*"
click at [833, 546] on button "Save" at bounding box center [835, 547] width 57 height 31
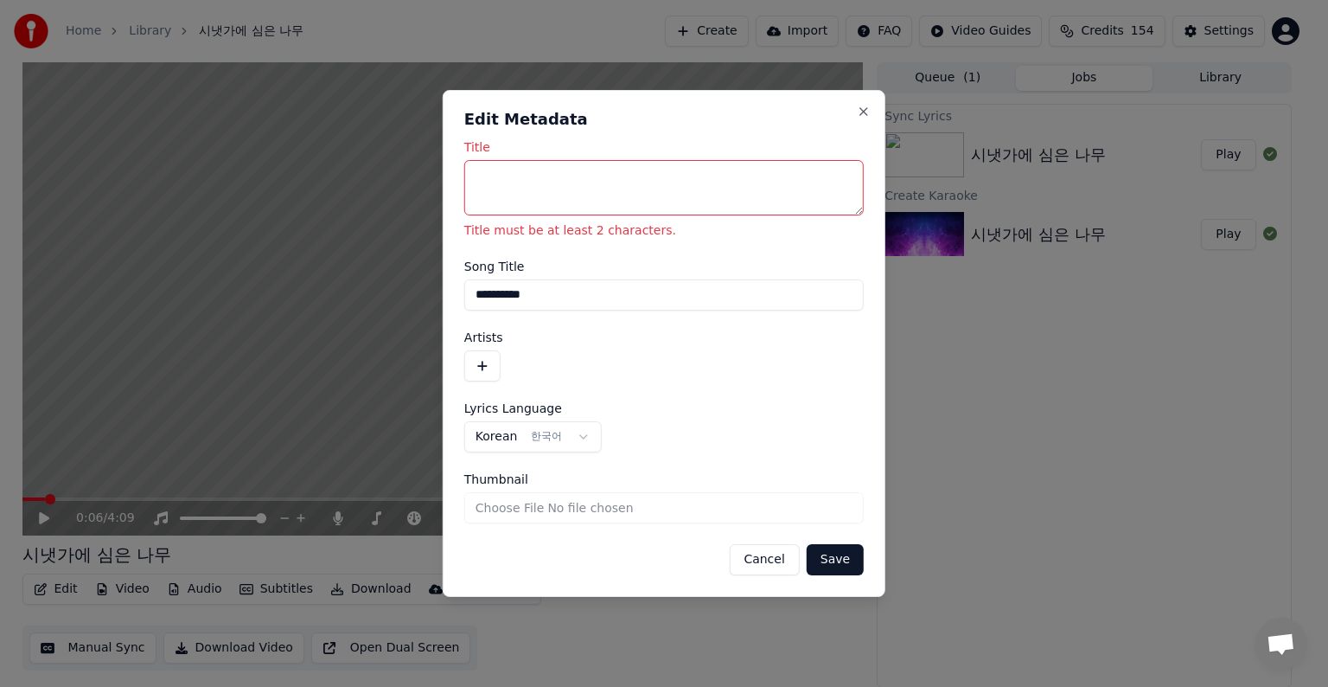
drag, startPoint x: 597, startPoint y: 295, endPoint x: 418, endPoint y: 297, distance: 178.1
click at [418, 297] on body "**********" at bounding box center [656, 343] width 1313 height 687
click at [511, 195] on textarea "Title" at bounding box center [663, 187] width 399 height 55
paste textarea "**********"
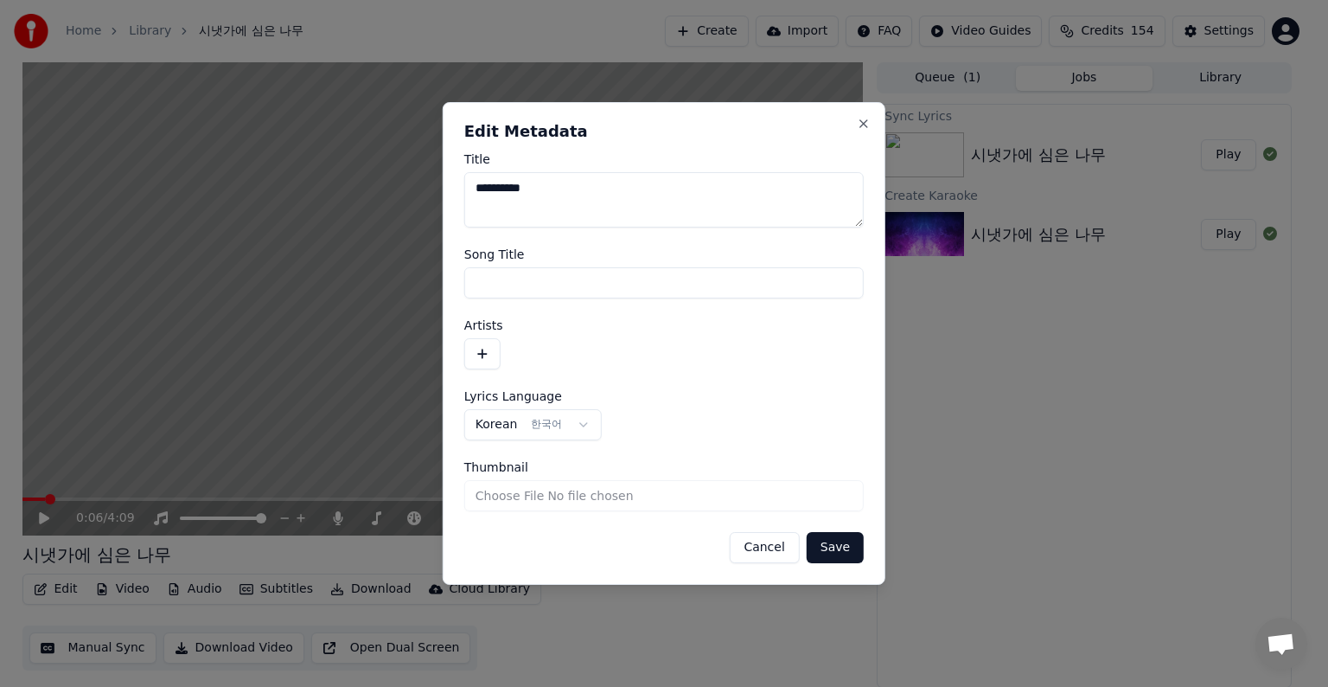
type textarea "**********"
click at [837, 546] on button "Save" at bounding box center [835, 547] width 57 height 31
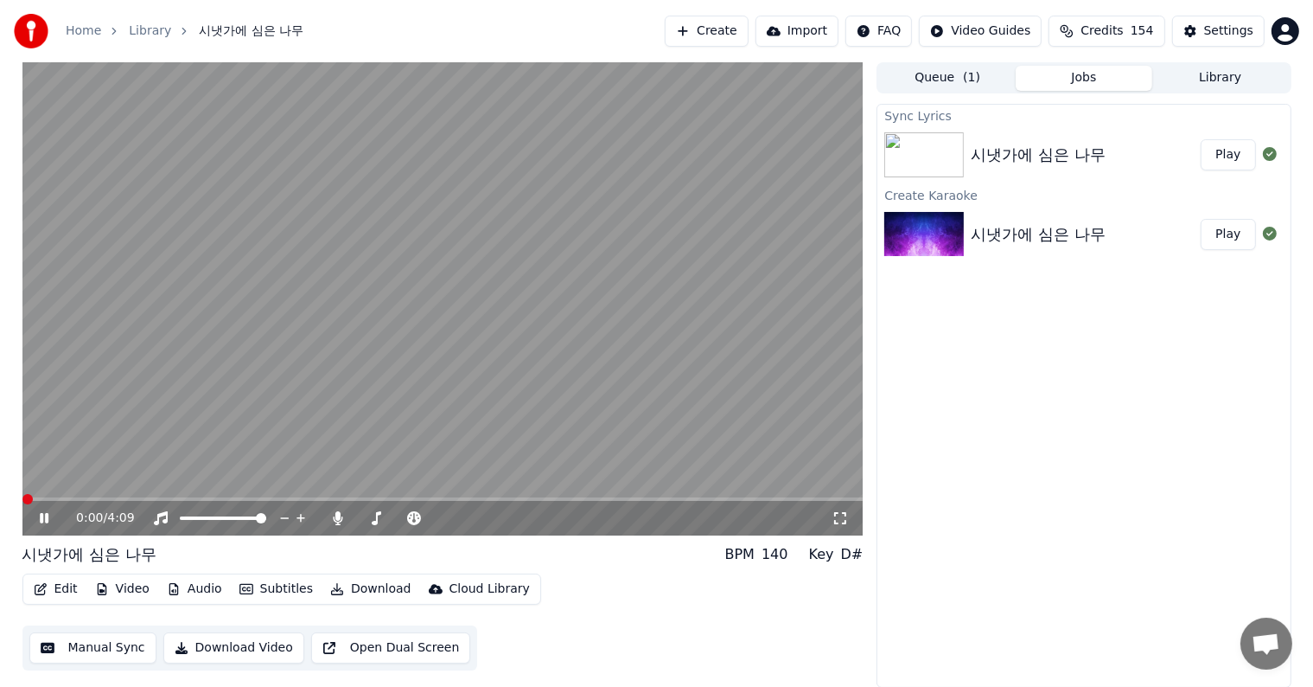
click at [22, 499] on span at bounding box center [27, 499] width 10 height 10
click at [44, 519] on icon at bounding box center [56, 518] width 41 height 14
click at [54, 589] on button "Edit" at bounding box center [56, 589] width 58 height 24
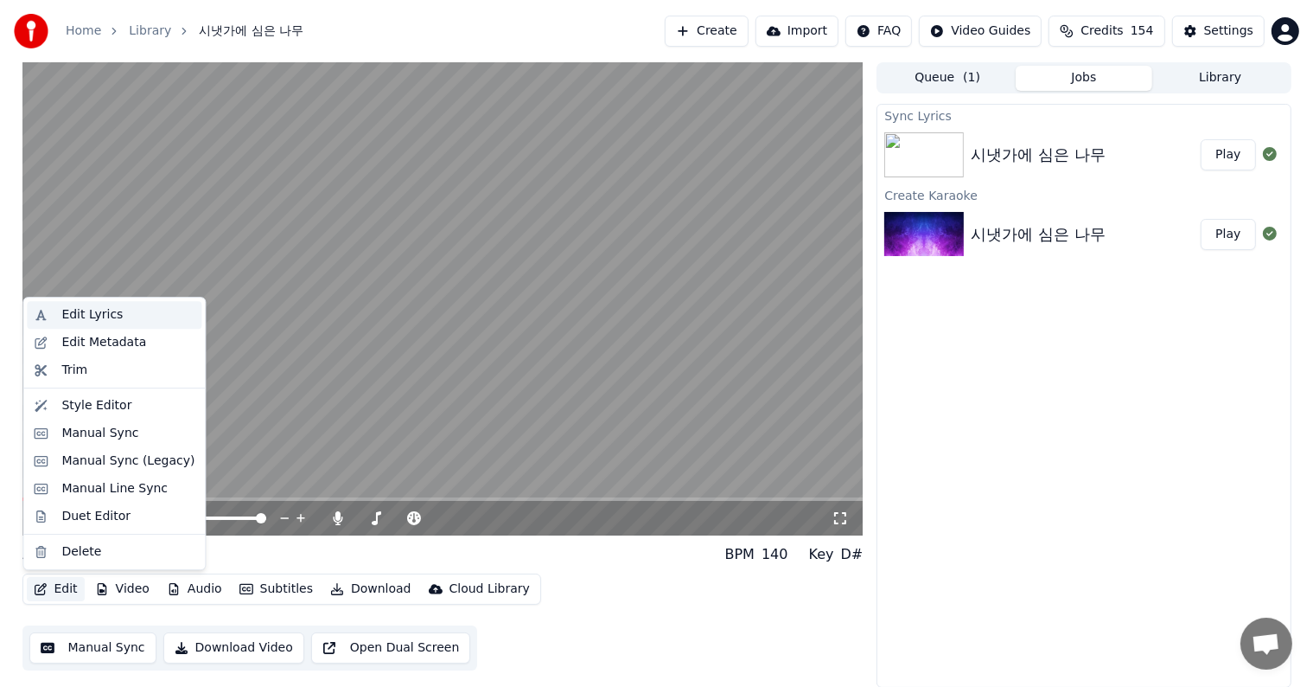
click at [72, 318] on div "Edit Lyrics" at bounding box center [91, 314] width 61 height 17
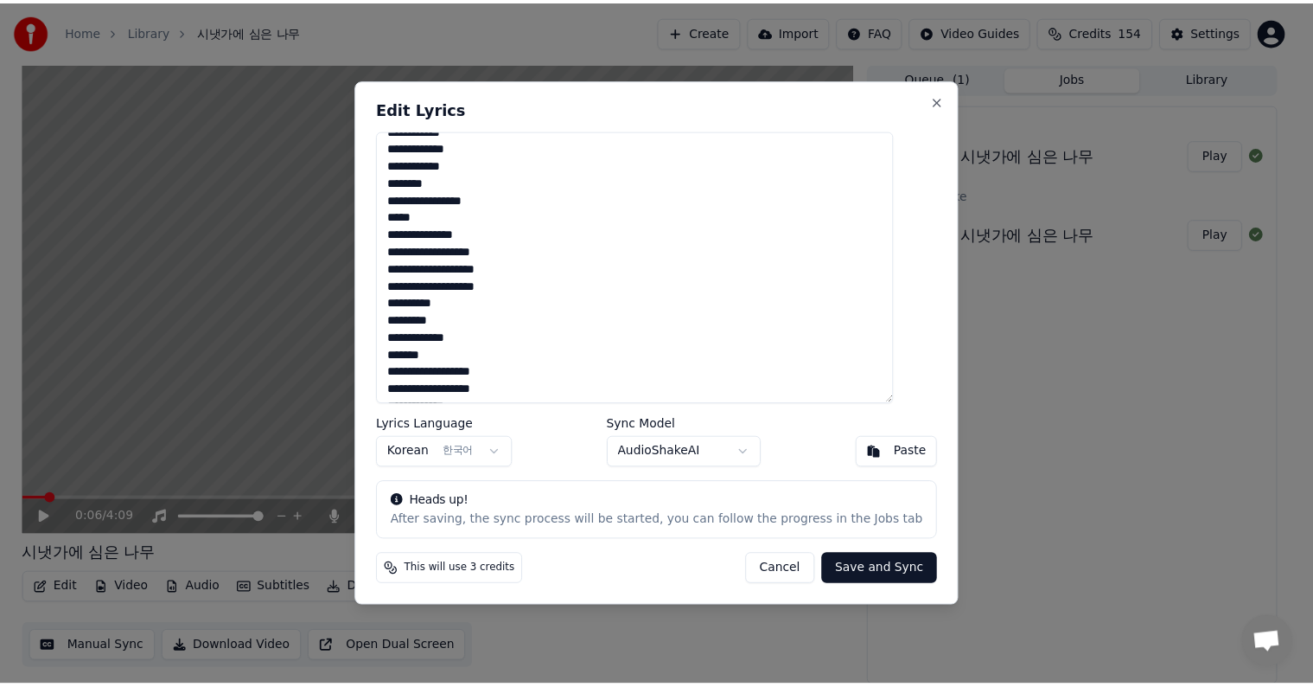
scroll to position [0, 0]
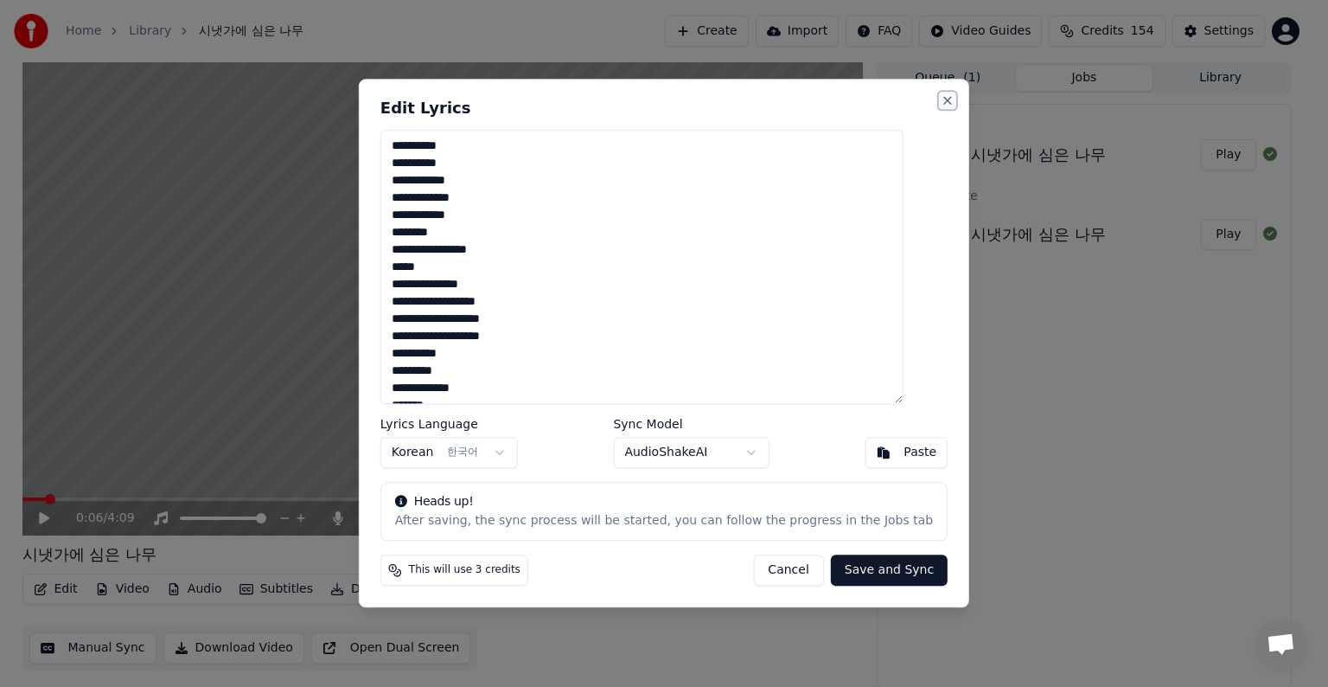
click at [941, 103] on button "Close" at bounding box center [948, 100] width 14 height 14
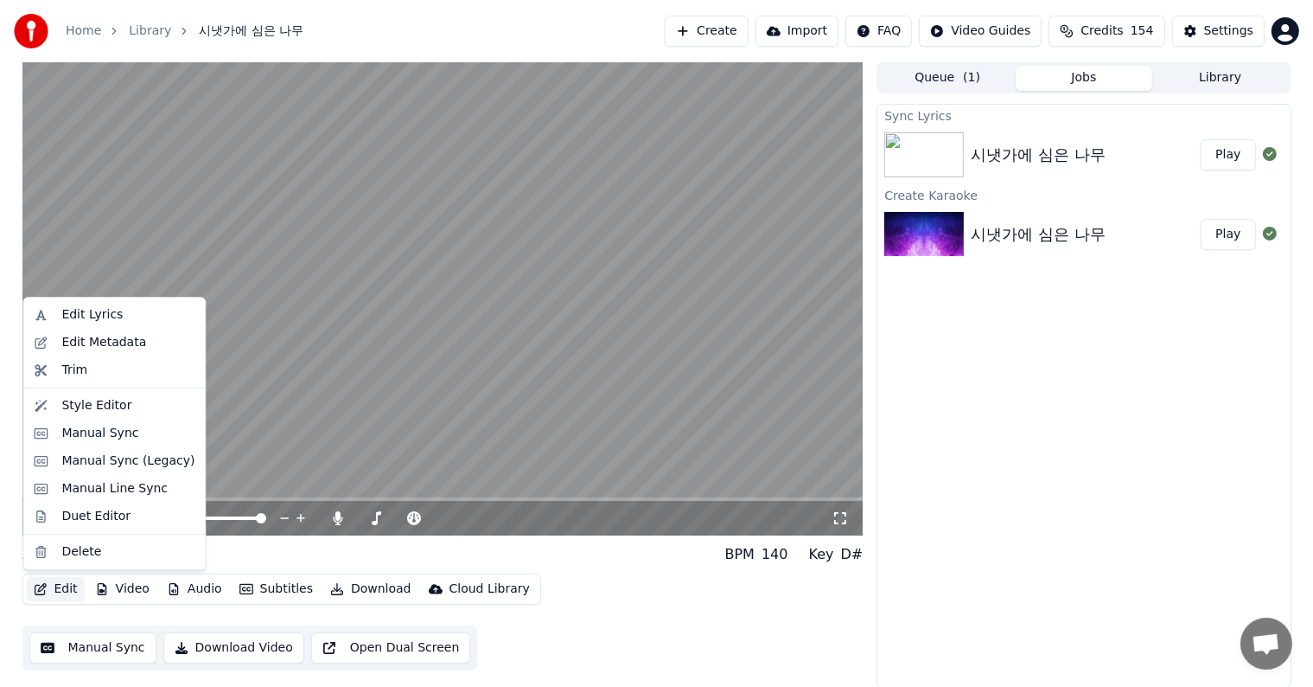
click at [48, 589] on button "Edit" at bounding box center [56, 589] width 58 height 24
click at [86, 429] on div "Manual Sync" at bounding box center [99, 433] width 77 height 17
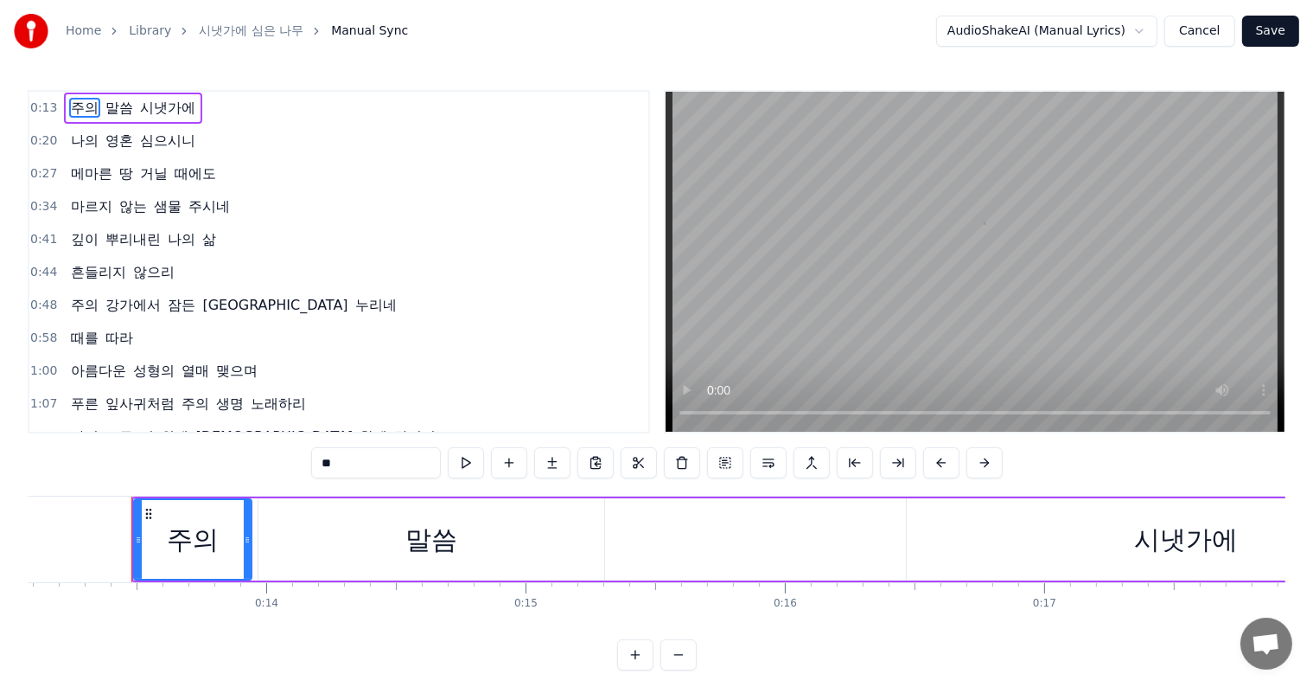
scroll to position [0, 3410]
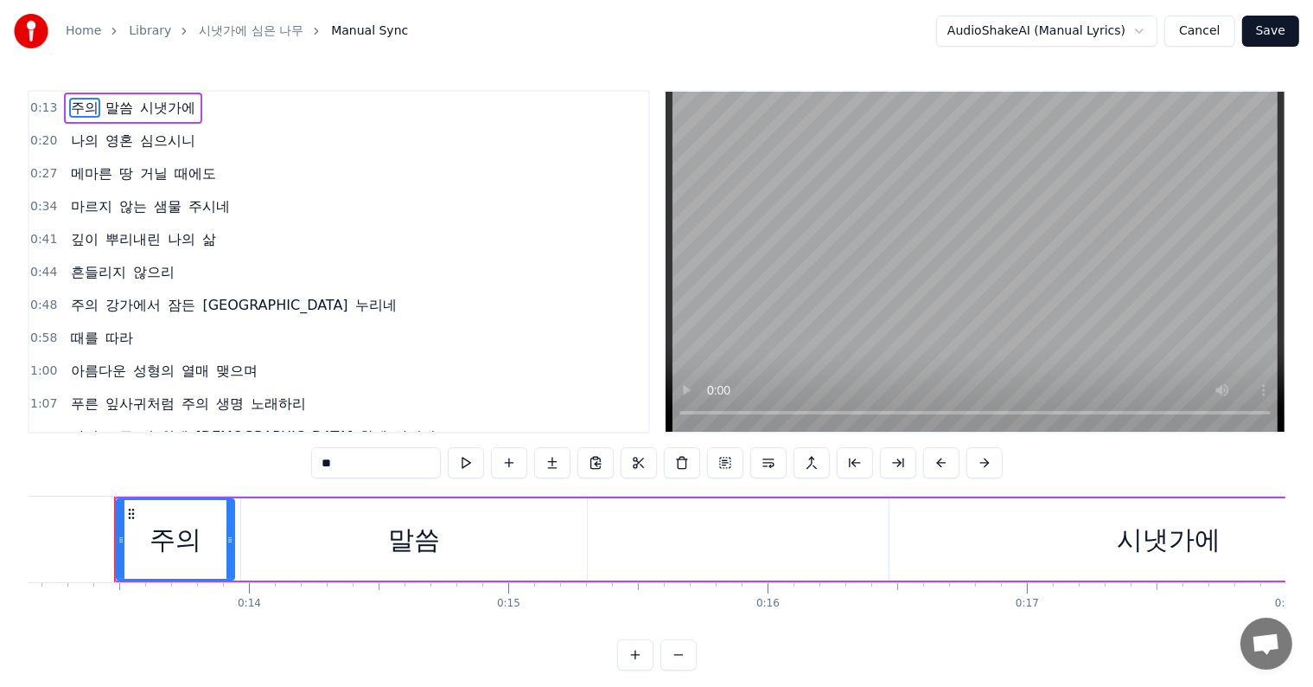
click at [1217, 34] on button "Cancel" at bounding box center [1200, 31] width 70 height 31
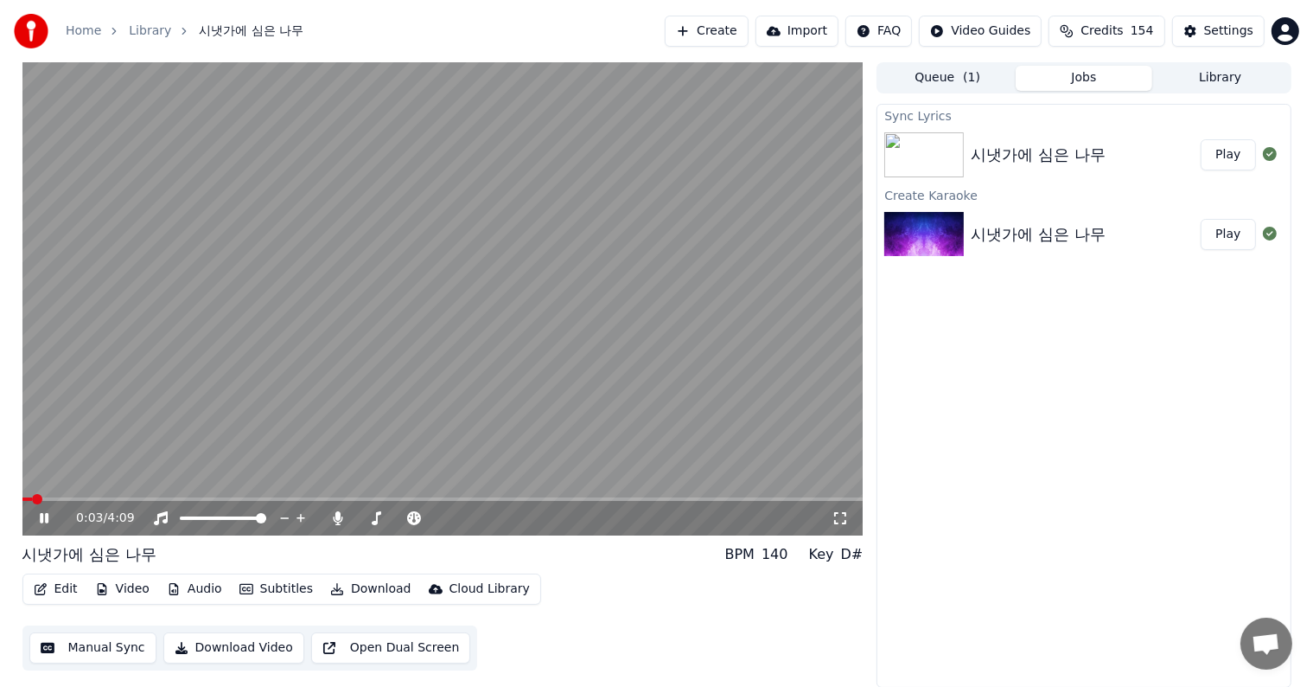
click at [47, 515] on icon at bounding box center [44, 518] width 9 height 10
click at [48, 588] on button "Edit" at bounding box center [56, 589] width 58 height 24
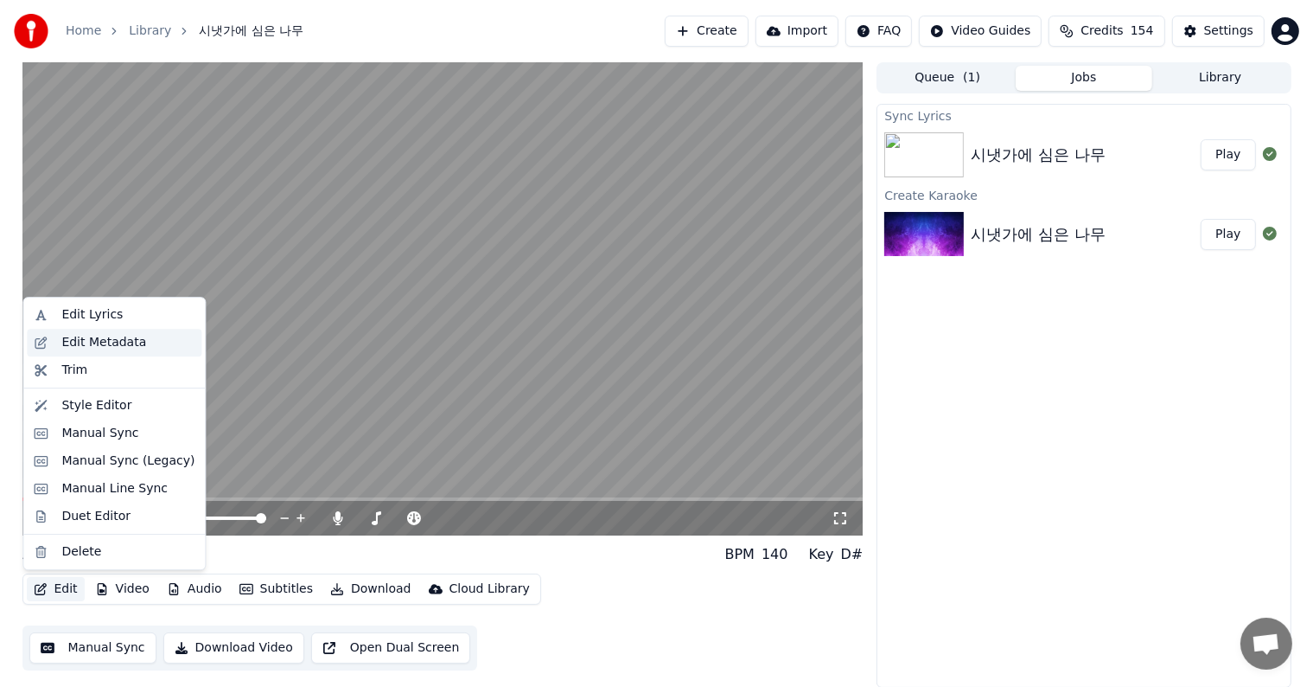
click at [75, 345] on div "Edit Metadata" at bounding box center [103, 342] width 85 height 17
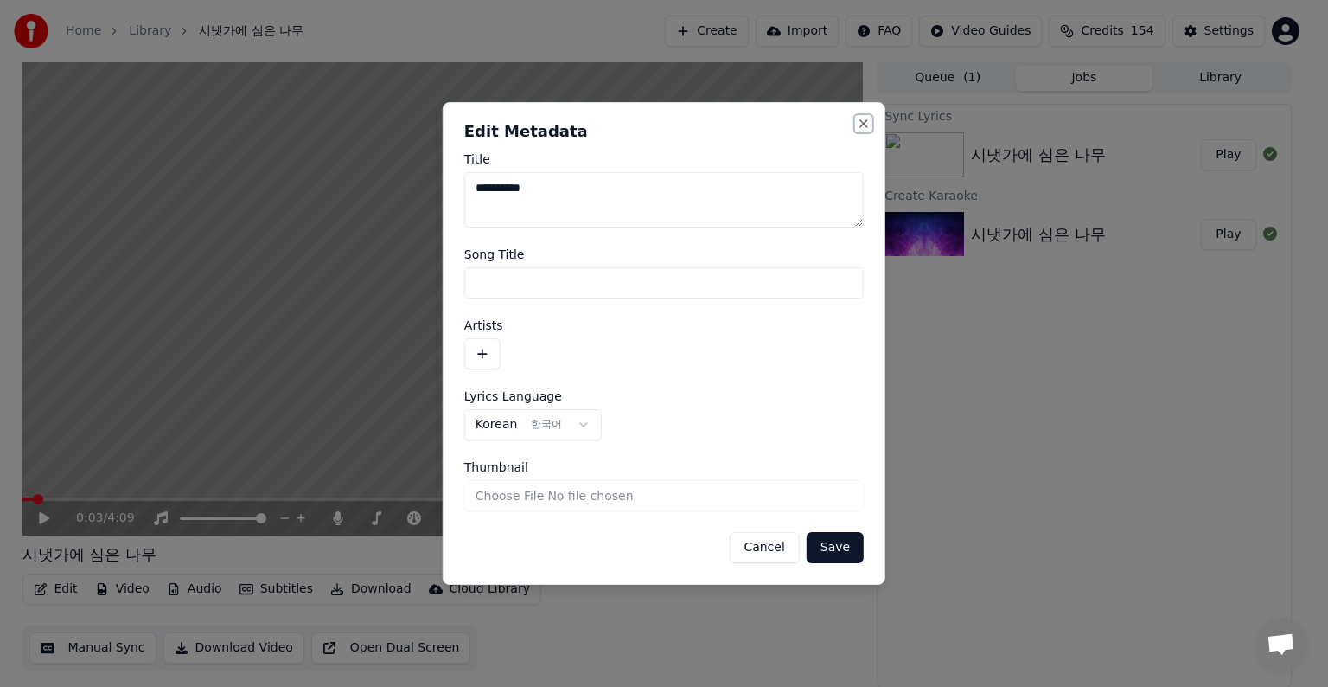
click at [861, 125] on button "Close" at bounding box center [864, 124] width 14 height 14
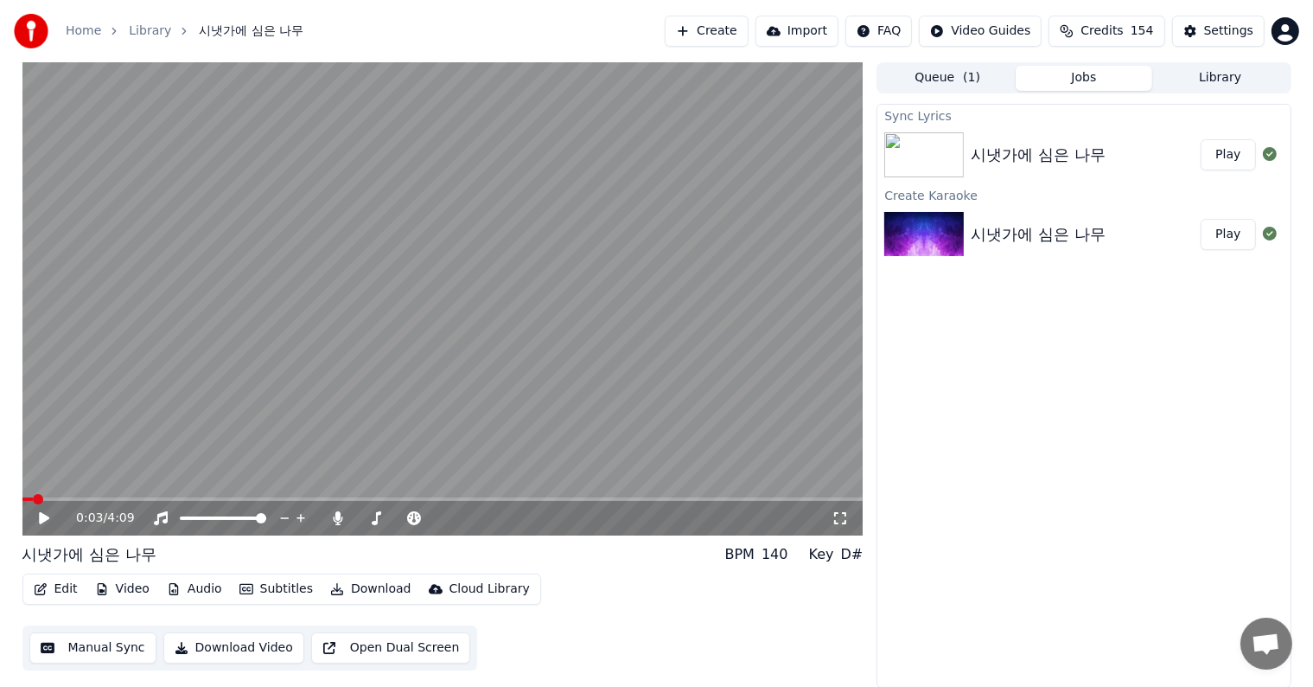
click at [45, 520] on icon at bounding box center [44, 518] width 10 height 12
click at [22, 500] on span at bounding box center [27, 499] width 10 height 10
click at [254, 643] on button "Download Video" at bounding box center [233, 647] width 141 height 31
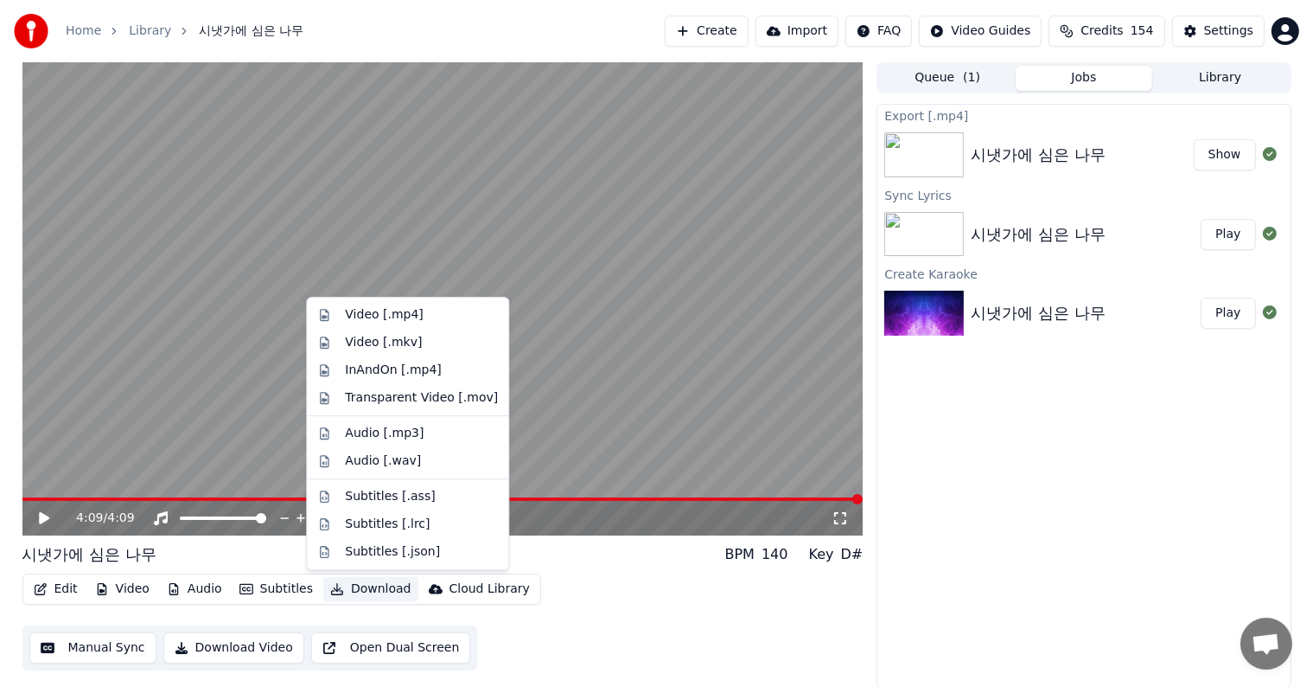
click at [357, 590] on button "Download" at bounding box center [370, 589] width 95 height 24
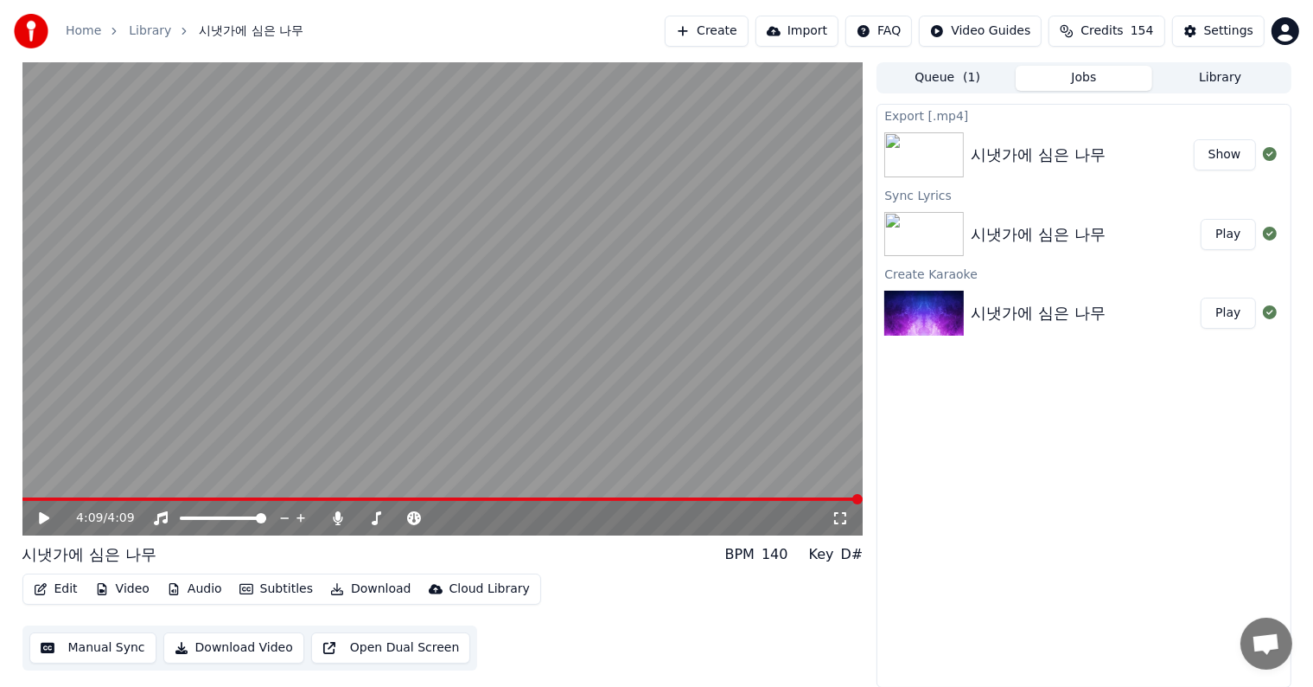
click at [263, 649] on button "Download Video" at bounding box center [233, 647] width 141 height 31
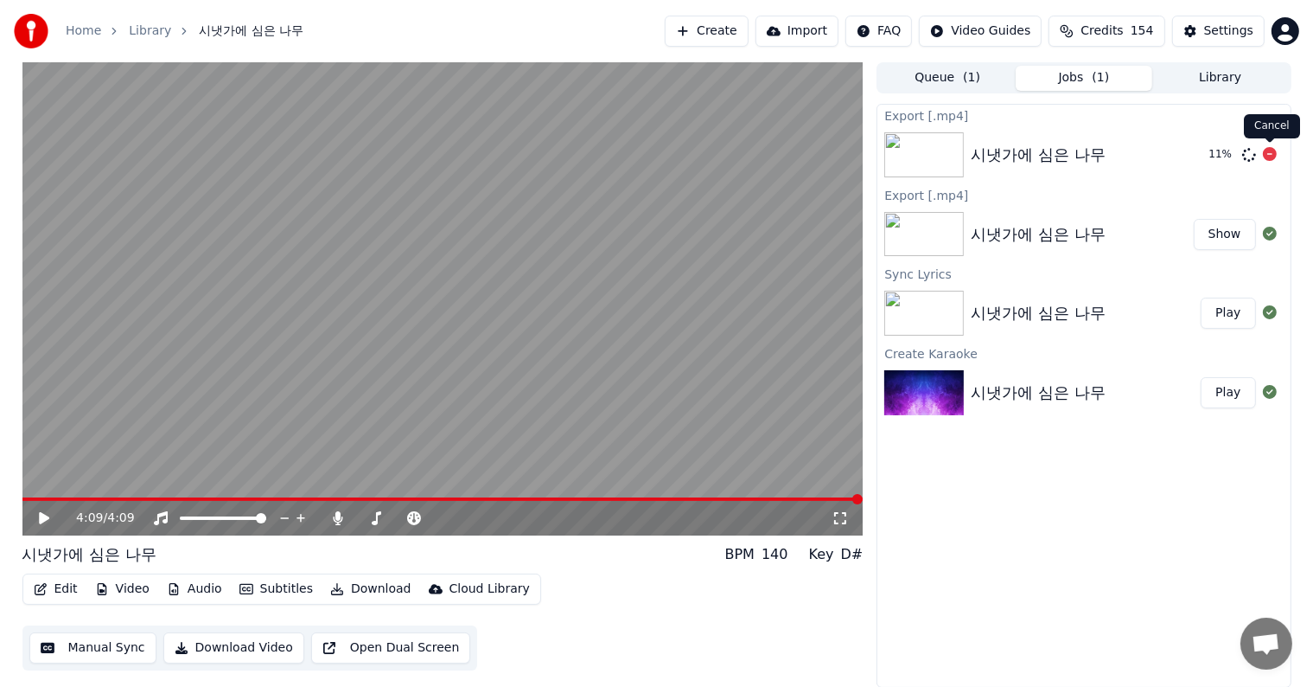
click at [1268, 152] on icon at bounding box center [1270, 154] width 14 height 14
click at [1236, 234] on button "Show" at bounding box center [1225, 234] width 62 height 31
